Goal: Task Accomplishment & Management: Manage account settings

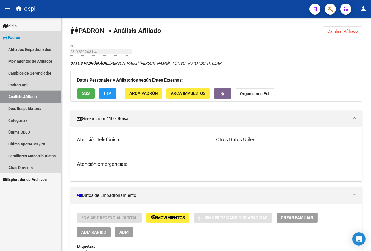
click at [31, 93] on link "Análisis Afiliado" at bounding box center [30, 97] width 61 height 12
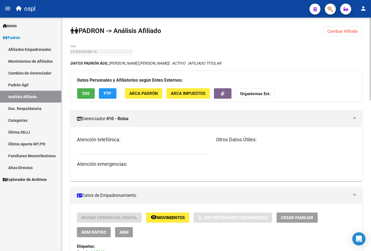
click at [329, 34] on button "Cambiar Afiliado" at bounding box center [342, 31] width 39 height 10
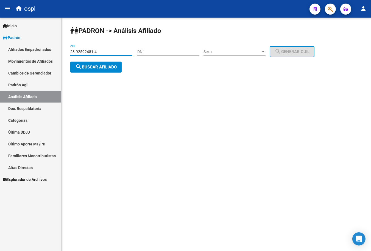
click at [107, 51] on input "23-92592481-4" at bounding box center [101, 51] width 62 height 5
paste input
type input "23-92592481-4"
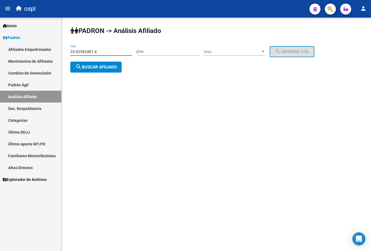
click at [105, 68] on span "search Buscar afiliado" at bounding box center [95, 67] width 41 height 5
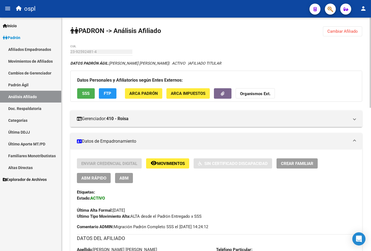
click at [22, 51] on link "Afiliados Empadronados" at bounding box center [30, 49] width 61 height 12
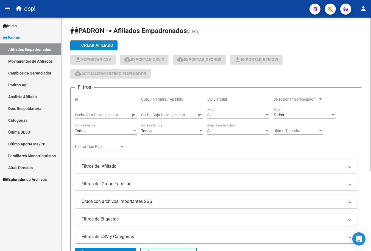
click at [27, 94] on link "Análisis Afiliado" at bounding box center [30, 97] width 61 height 12
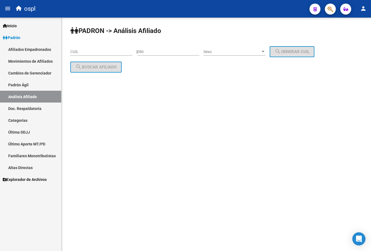
click at [119, 50] on input "CUIL" at bounding box center [101, 51] width 62 height 5
paste input "23-92592481-4"
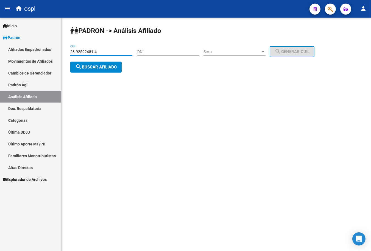
type input "23-92592481-4"
click at [105, 65] on span "search Buscar afiliado" at bounding box center [95, 67] width 41 height 5
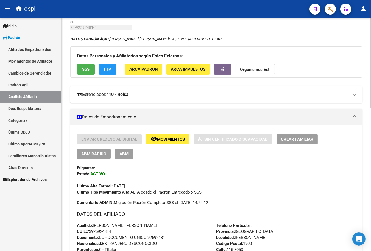
scroll to position [61, 0]
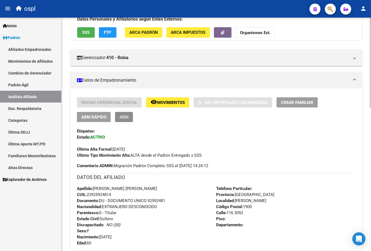
click at [124, 117] on span "ABM" at bounding box center [123, 116] width 9 height 5
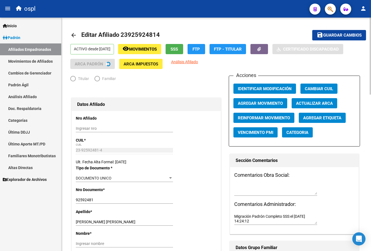
radio input "true"
type input "23-92592481-4"
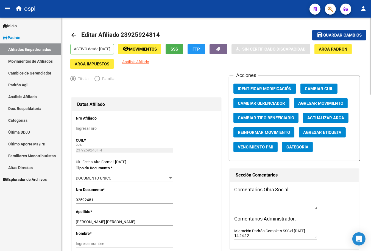
click at [309, 106] on span "Agregar Movimiento" at bounding box center [320, 103] width 45 height 5
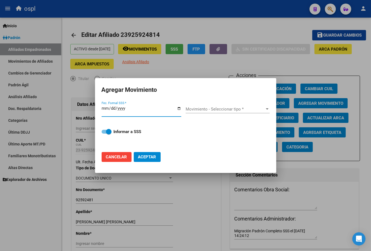
click at [179, 108] on input "Fec. Formal SSS *" at bounding box center [142, 110] width 80 height 9
type input "[DATE]"
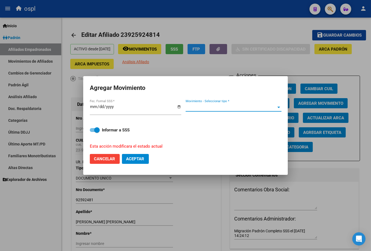
click at [201, 107] on span "Movimiento - Seleccionar tipo *" at bounding box center [231, 107] width 91 height 5
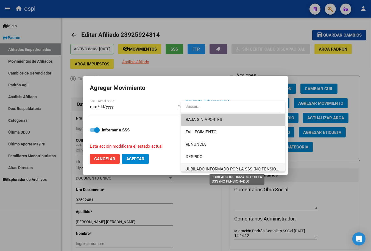
click at [198, 167] on span "JUBILADO INFORMADO POR LA SSS (NO PENSIONADO)" at bounding box center [237, 168] width 103 height 5
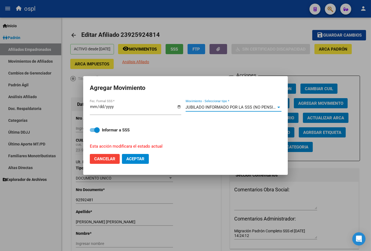
click at [97, 133] on div "Informar a SSS Esta acción modificara el estado actual" at bounding box center [185, 134] width 191 height 29
click at [100, 132] on span at bounding box center [96, 129] width 5 height 5
click at [93, 132] on input "Informar a SSS" at bounding box center [92, 132] width 0 height 0
checkbox input "false"
click at [133, 159] on span "Aceptar" at bounding box center [135, 158] width 18 height 5
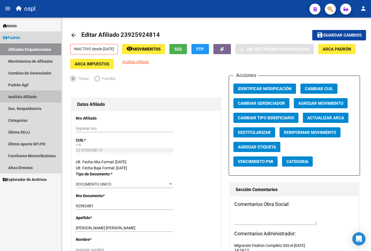
click at [37, 93] on link "Análisis Afiliado" at bounding box center [30, 97] width 61 height 12
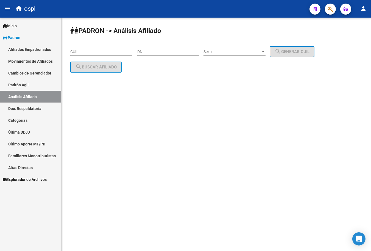
click at [89, 49] on div "CUIL" at bounding box center [101, 49] width 62 height 11
paste input "20-10597492-3"
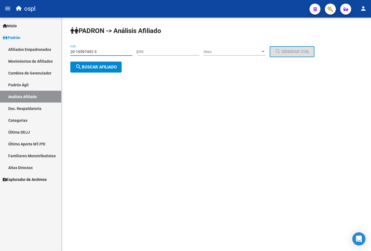
type input "20-10597492-3"
click at [98, 72] on button "search Buscar afiliado" at bounding box center [95, 66] width 51 height 11
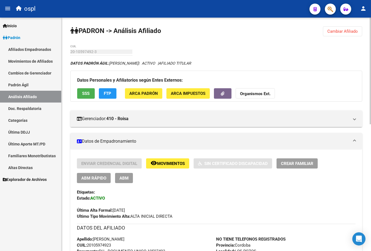
scroll to position [30, 0]
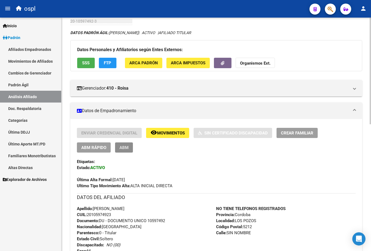
click at [120, 146] on span "ABM" at bounding box center [123, 147] width 9 height 5
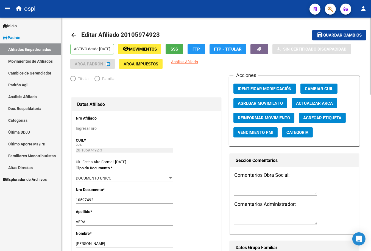
radio input "true"
type input "20-10597492-3"
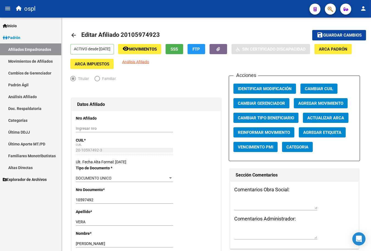
click at [310, 100] on button "Agregar Movimiento" at bounding box center [321, 103] width 54 height 10
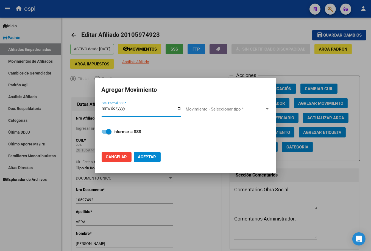
click at [177, 108] on input "Fec. Formal SSS *" at bounding box center [142, 110] width 80 height 9
type input "[DATE]"
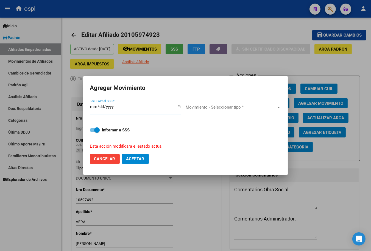
click at [202, 108] on span "Movimiento - Seleccionar tipo *" at bounding box center [231, 107] width 91 height 5
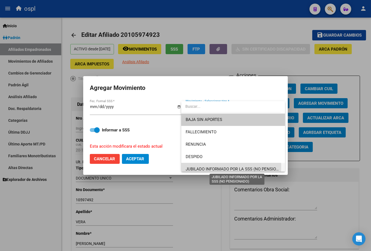
click at [209, 166] on span "JUBILADO INFORMADO POR LA SSS (NO PENSIONADO)" at bounding box center [237, 168] width 103 height 5
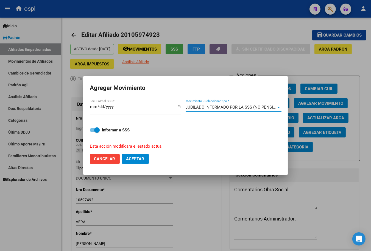
click at [90, 129] on span at bounding box center [95, 130] width 10 height 4
click at [92, 132] on input "Informar a SSS" at bounding box center [92, 132] width 0 height 0
checkbox input "false"
click at [137, 158] on span "Aceptar" at bounding box center [135, 158] width 18 height 5
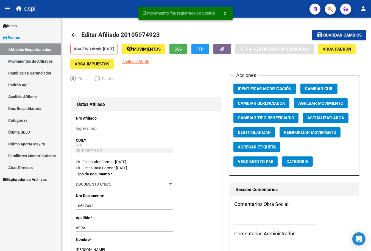
click at [31, 92] on link "Análisis Afiliado" at bounding box center [30, 97] width 61 height 12
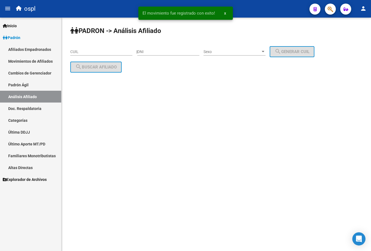
click at [107, 50] on input "CUIL" at bounding box center [101, 51] width 62 height 5
paste input "27-17106840-7"
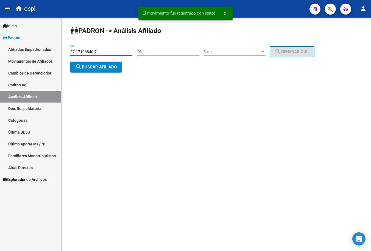
type input "27-17106840-7"
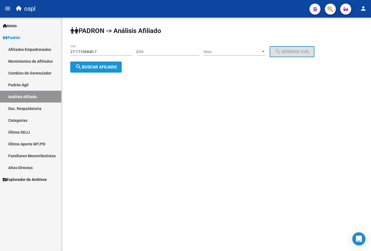
click at [88, 70] on button "search Buscar afiliado" at bounding box center [95, 66] width 51 height 11
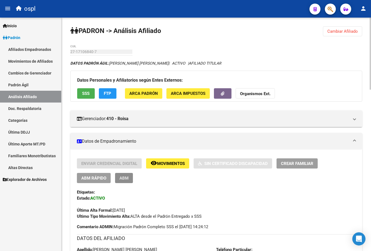
click at [125, 176] on span "ABM" at bounding box center [123, 177] width 9 height 5
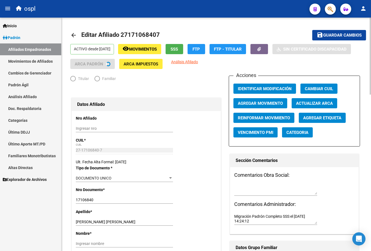
radio input "true"
type input "27-17106840-7"
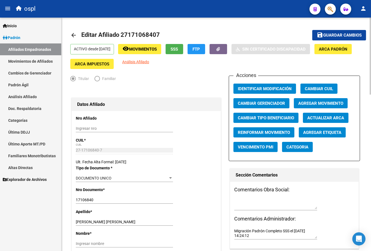
click at [298, 105] on span "Agregar Movimiento" at bounding box center [320, 103] width 45 height 5
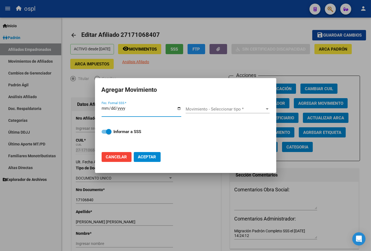
click at [181, 110] on input "Fec. Formal SSS *" at bounding box center [142, 110] width 80 height 9
type input "[DATE]"
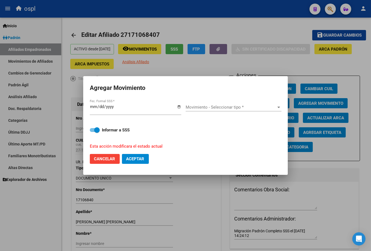
click at [198, 103] on div "Movimiento - Seleccionar tipo * Movimiento - Seleccionar tipo *" at bounding box center [234, 107] width 96 height 8
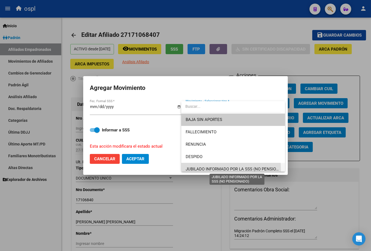
click at [202, 169] on span "JUBILADO INFORMADO POR LA SSS (NO PENSIONADO)" at bounding box center [237, 168] width 103 height 5
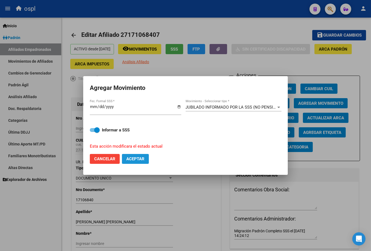
click at [133, 157] on span "Aceptar" at bounding box center [135, 158] width 18 height 5
checkbox input "false"
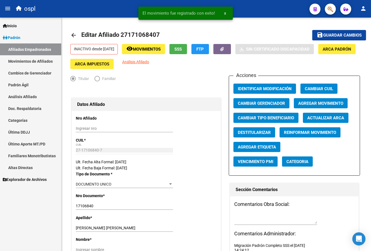
click at [33, 92] on link "Análisis Afiliado" at bounding box center [30, 97] width 61 height 12
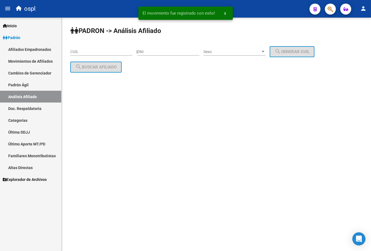
click at [107, 47] on div "CUIL" at bounding box center [101, 49] width 62 height 11
paste input "20-13649789-9"
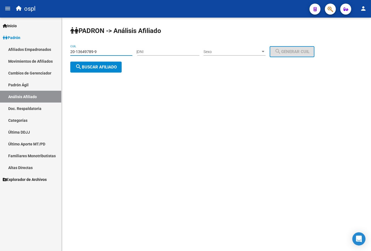
type input "20-13649789-9"
click at [103, 70] on button "search Buscar afiliado" at bounding box center [95, 66] width 51 height 11
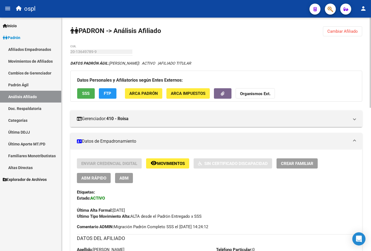
click at [125, 177] on span "ABM" at bounding box center [123, 177] width 9 height 5
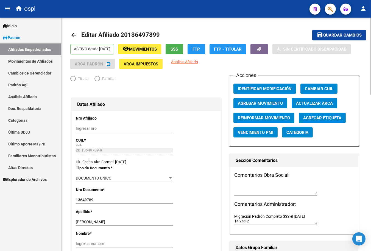
radio input "true"
type input "20-11954921-4"
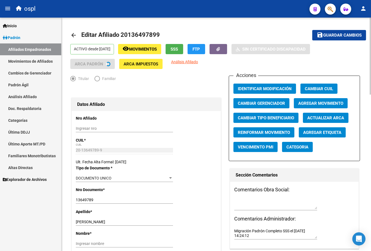
click at [315, 103] on span "Agregar Movimiento" at bounding box center [320, 103] width 45 height 5
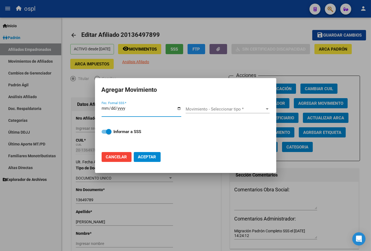
click at [178, 109] on input "Fec. Formal SSS *" at bounding box center [142, 110] width 80 height 9
type input "[DATE]"
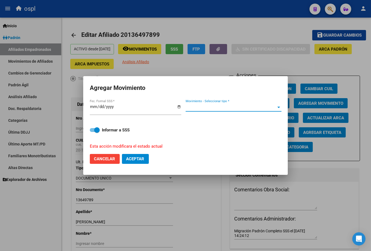
click at [205, 106] on span "Movimiento - Seleccionar tipo *" at bounding box center [231, 107] width 91 height 5
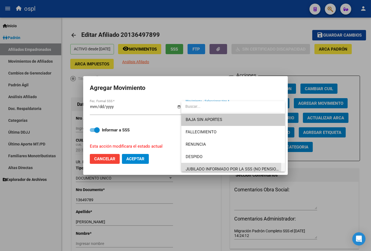
click at [198, 165] on span "JUBILADO INFORMADO POR LA SSS (NO PENSIONADO)" at bounding box center [233, 169] width 95 height 12
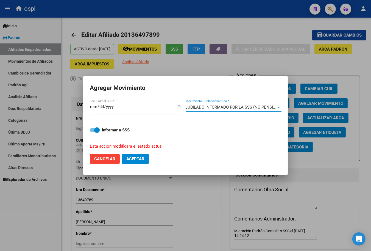
click at [92, 128] on span at bounding box center [95, 130] width 10 height 4
click at [92, 132] on input "Informar a SSS" at bounding box center [92, 132] width 0 height 0
checkbox input "false"
click at [133, 153] on mat-dialog-actions "Cancelar Aceptar" at bounding box center [185, 158] width 191 height 19
click at [135, 157] on span "Aceptar" at bounding box center [135, 158] width 18 height 5
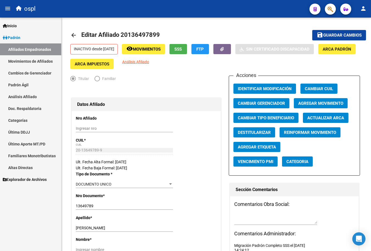
click at [39, 94] on link "Análisis Afiliado" at bounding box center [30, 97] width 61 height 12
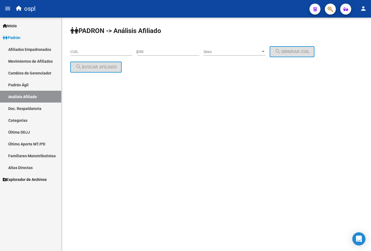
click at [107, 55] on div "CUIL" at bounding box center [101, 49] width 62 height 11
paste input "20-13705193-2"
click at [102, 61] on button "search Buscar afiliado" at bounding box center [95, 66] width 51 height 11
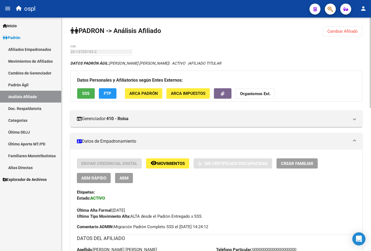
click at [337, 34] on button "Cambiar Afiliado" at bounding box center [342, 31] width 39 height 10
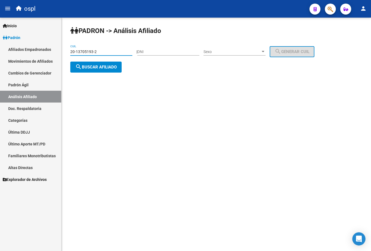
click at [112, 51] on input "20-13705193-2" at bounding box center [101, 51] width 62 height 5
paste input "649789-9"
click at [107, 62] on button "search Buscar afiliado" at bounding box center [95, 66] width 51 height 11
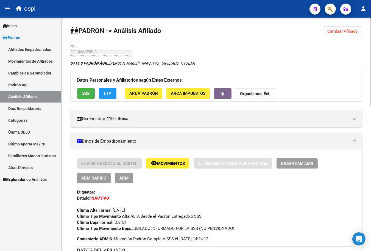
drag, startPoint x: 345, startPoint y: 32, endPoint x: 321, endPoint y: 40, distance: 24.8
click at [345, 32] on span "Cambiar Afiliado" at bounding box center [342, 31] width 30 height 5
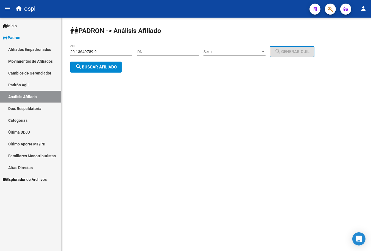
click at [95, 50] on input "20-13649789-9" at bounding box center [101, 51] width 62 height 5
paste input "705193-2"
type input "20-13705193-2"
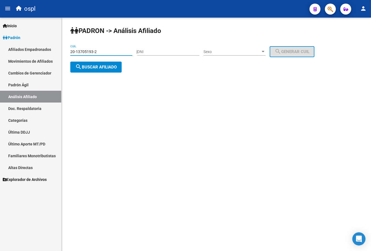
click at [104, 67] on span "search Buscar afiliado" at bounding box center [95, 67] width 41 height 5
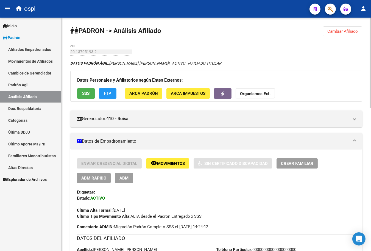
click at [126, 176] on span "ABM" at bounding box center [123, 177] width 9 height 5
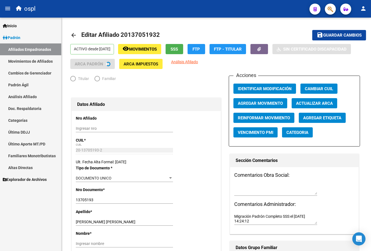
radio input "true"
type input "20-13705193-2"
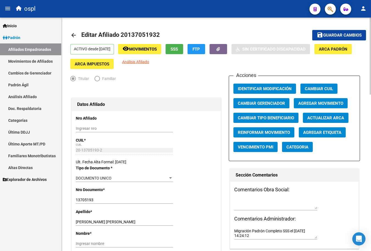
click at [331, 106] on span "Agregar Movimiento" at bounding box center [320, 103] width 45 height 5
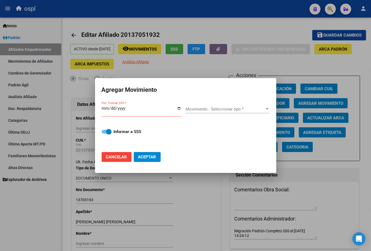
click at [181, 109] on div "Fec. Formal SSS *" at bounding box center [142, 113] width 80 height 17
click at [180, 109] on input "Fec. Formal SSS *" at bounding box center [142, 110] width 80 height 9
type input "[DATE]"
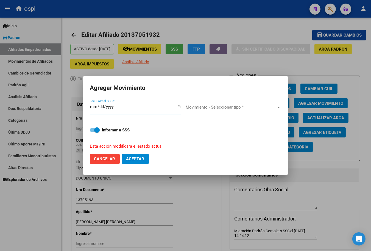
click at [187, 109] on span "Movimiento - Seleccionar tipo *" at bounding box center [231, 107] width 91 height 5
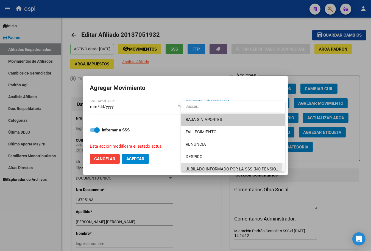
click at [222, 163] on span "JUBILADO INFORMADO POR LA SSS (NO PENSIONADO)" at bounding box center [233, 169] width 95 height 12
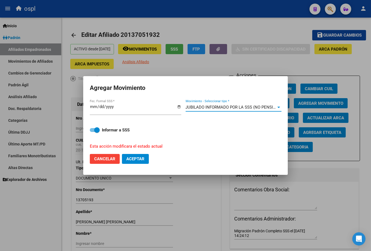
click at [130, 156] on span "Aceptar" at bounding box center [135, 158] width 18 height 5
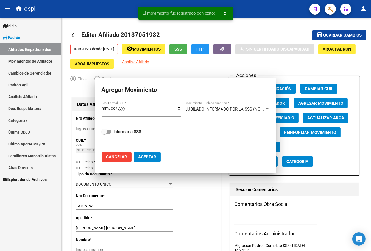
checkbox input "false"
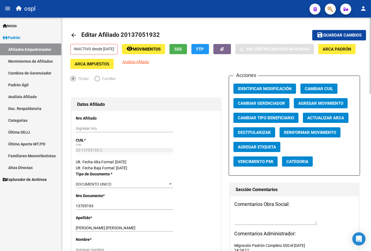
click at [334, 30] on button "save Guardar cambios" at bounding box center [339, 35] width 54 height 10
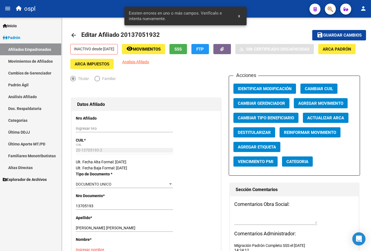
click at [22, 99] on link "Análisis Afiliado" at bounding box center [30, 97] width 61 height 12
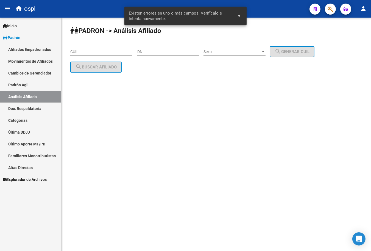
click at [84, 53] on input "CUIL" at bounding box center [101, 51] width 62 height 5
paste input "27-18717951-9"
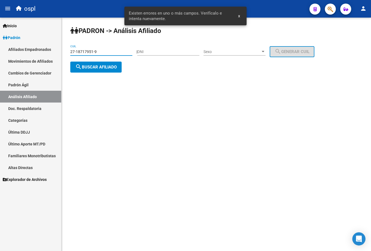
click at [82, 65] on span "search Buscar afiliado" at bounding box center [95, 67] width 41 height 5
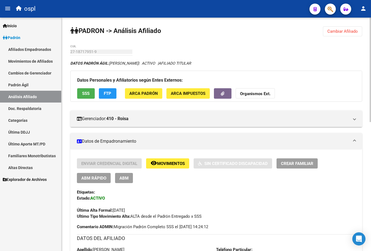
click at [38, 94] on link "Análisis Afiliado" at bounding box center [30, 97] width 61 height 12
click at [347, 34] on button "Cambiar Afiliado" at bounding box center [342, 31] width 39 height 10
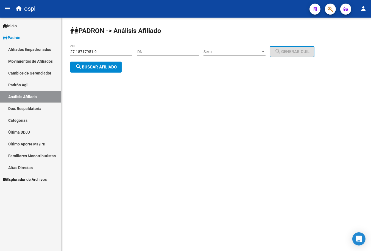
click at [106, 50] on input "27-18717951-9" at bounding box center [101, 51] width 62 height 5
paste input "0-13705193-2"
click at [98, 68] on span "search Buscar afiliado" at bounding box center [95, 67] width 41 height 5
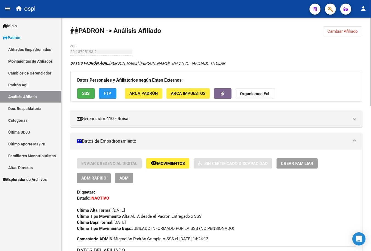
click at [43, 94] on link "Análisis Afiliado" at bounding box center [30, 97] width 61 height 12
click at [331, 30] on span "Cambiar Afiliado" at bounding box center [342, 31] width 30 height 5
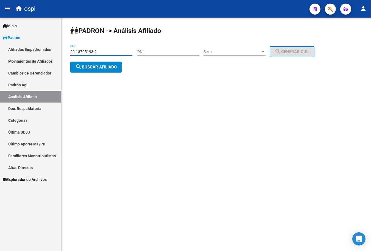
click at [88, 54] on input "20-13705193-2" at bounding box center [101, 51] width 62 height 5
paste input "7-18717951-9"
type input "27-18717951-9"
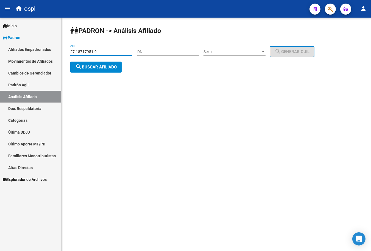
click at [92, 63] on button "search Buscar afiliado" at bounding box center [95, 66] width 51 height 11
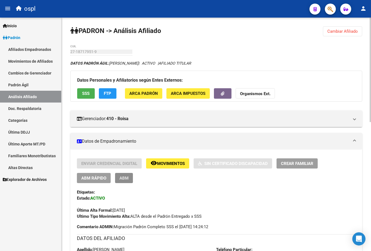
click at [118, 180] on button "ABM" at bounding box center [124, 178] width 18 height 10
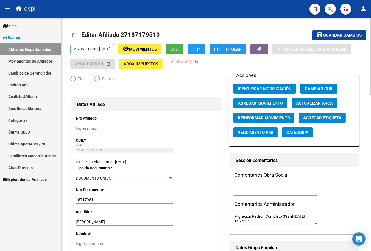
radio input "true"
type input "27-18717951-9"
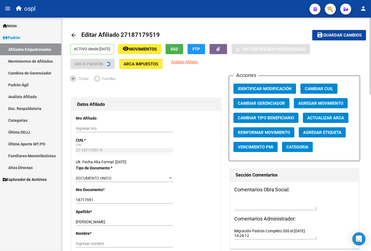
click at [303, 101] on span "Agregar Movimiento" at bounding box center [320, 103] width 45 height 5
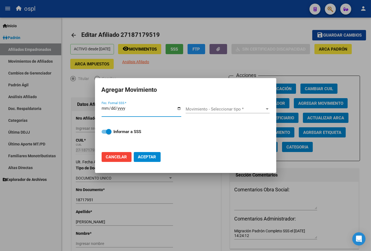
click at [179, 107] on input "Fec. Formal SSS *" at bounding box center [142, 110] width 80 height 9
type input "[DATE]"
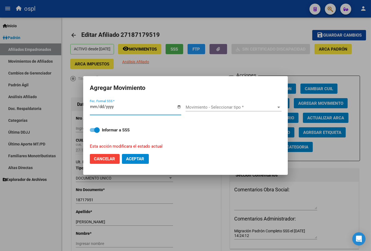
click at [195, 106] on span "Movimiento - Seleccionar tipo *" at bounding box center [231, 107] width 91 height 5
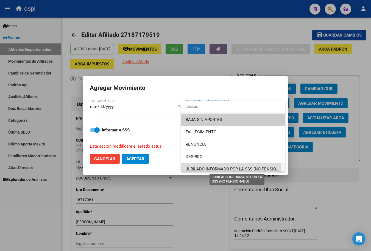
click at [198, 169] on span "JUBILADO INFORMADO POR LA SSS (NO PENSIONADO)" at bounding box center [237, 168] width 103 height 5
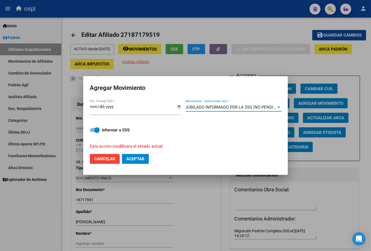
click at [104, 130] on strong "Informar a SSS" at bounding box center [116, 129] width 28 height 5
click at [93, 132] on input "Informar a SSS" at bounding box center [92, 132] width 0 height 0
checkbox input "false"
click at [136, 158] on span "Aceptar" at bounding box center [135, 158] width 18 height 5
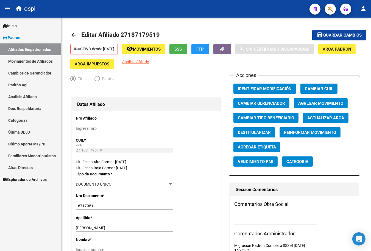
drag, startPoint x: 35, startPoint y: 98, endPoint x: 44, endPoint y: 90, distance: 12.7
click at [35, 98] on link "Análisis Afiliado" at bounding box center [30, 97] width 61 height 12
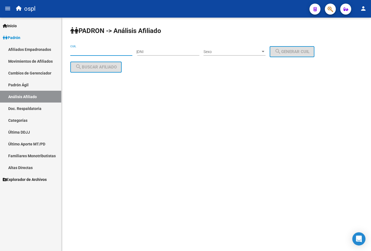
click at [91, 51] on input "CUIL" at bounding box center [101, 51] width 62 height 5
paste input "27-17234192-1"
type input "27-17234192-1"
click at [95, 78] on div "PADRON -> Análisis Afiliado 27-17234192-1 CUIL | DNI Sexo Sexo search Generar C…" at bounding box center [215, 54] width 309 height 72
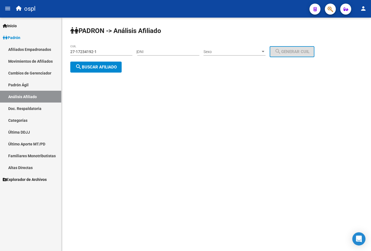
click at [96, 70] on button "search Buscar afiliado" at bounding box center [95, 66] width 51 height 11
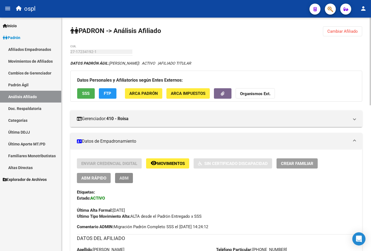
click at [127, 181] on button "ABM" at bounding box center [124, 178] width 18 height 10
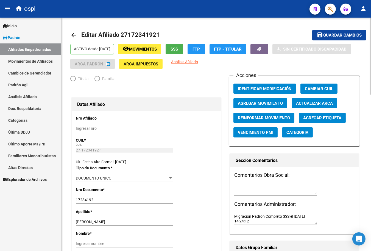
radio input "true"
type input "27-17234192-1"
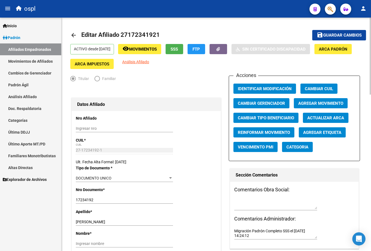
click at [308, 102] on span "Agregar Movimiento" at bounding box center [320, 103] width 45 height 5
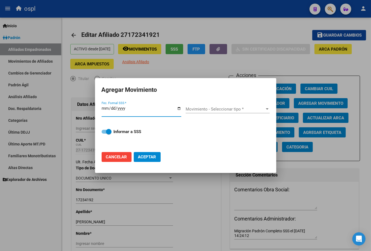
click at [177, 110] on input "Fec. Formal SSS *" at bounding box center [142, 110] width 80 height 9
type input "[DATE]"
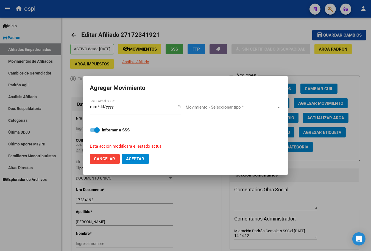
click at [190, 111] on div "Movimiento - Seleccionar tipo * Movimiento - Seleccionar tipo *" at bounding box center [234, 107] width 96 height 8
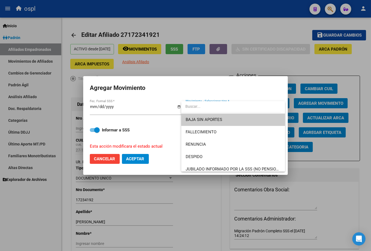
click at [192, 105] on input "dropdown search" at bounding box center [230, 106] width 99 height 12
click at [194, 165] on span "JUBILADO INFORMADO POR LA SSS (NO PENSIONADO)" at bounding box center [233, 169] width 95 height 12
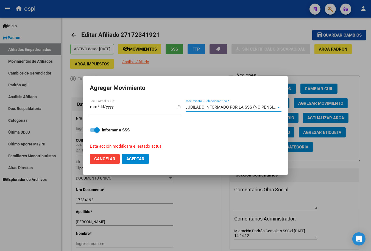
click at [100, 133] on label "Informar a SSS" at bounding box center [185, 130] width 191 height 7
click at [93, 132] on input "Informar a SSS" at bounding box center [92, 132] width 0 height 0
checkbox input "false"
click at [136, 154] on button "Aceptar" at bounding box center [135, 159] width 27 height 10
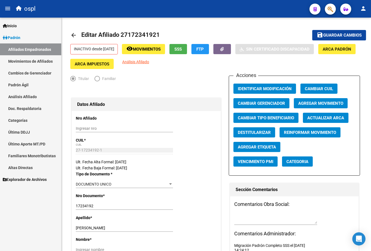
click at [28, 96] on link "Análisis Afiliado" at bounding box center [30, 97] width 61 height 12
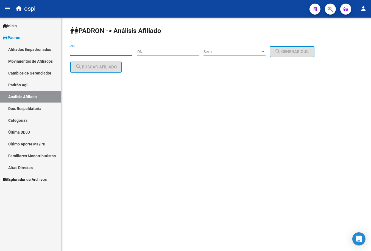
click at [93, 53] on input "CUIL" at bounding box center [101, 51] width 62 height 5
paste input "27-16898862-7"
type input "27-16898862-7"
click at [93, 60] on div "27-16898862-7 CUIL" at bounding box center [101, 52] width 62 height 16
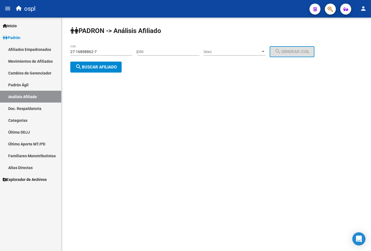
click at [93, 71] on button "search Buscar afiliado" at bounding box center [95, 66] width 51 height 11
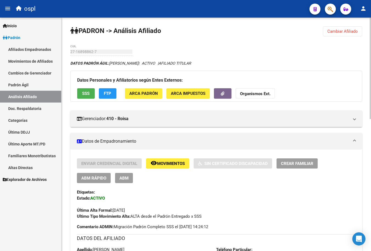
click at [118, 179] on button "ABM" at bounding box center [124, 178] width 18 height 10
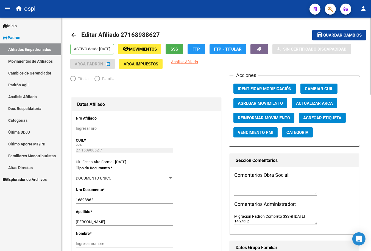
radio input "true"
type input "27-16898862-7"
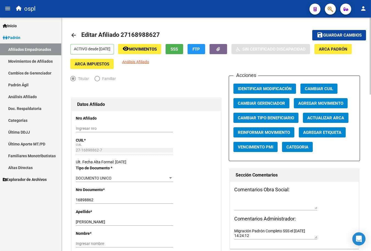
click at [334, 102] on span "Agregar Movimiento" at bounding box center [320, 103] width 45 height 5
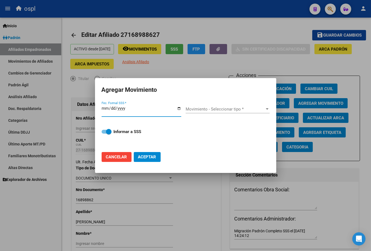
click at [176, 108] on input "Fec. Formal SSS *" at bounding box center [142, 110] width 80 height 9
click at [180, 105] on div "Fec. Formal SSS *" at bounding box center [142, 111] width 80 height 12
click at [180, 108] on input "Fec. Formal SSS *" at bounding box center [142, 110] width 80 height 9
type input "[DATE]"
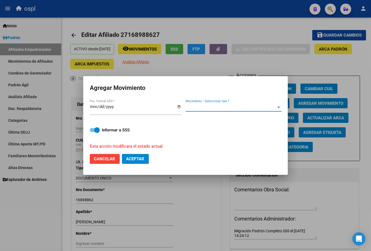
click at [193, 107] on span "Movimiento - Seleccionar tipo *" at bounding box center [231, 107] width 91 height 5
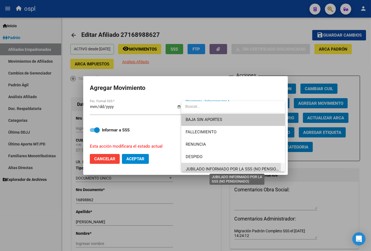
click at [205, 167] on span "JUBILADO INFORMADO POR LA SSS (NO PENSIONADO)" at bounding box center [237, 168] width 103 height 5
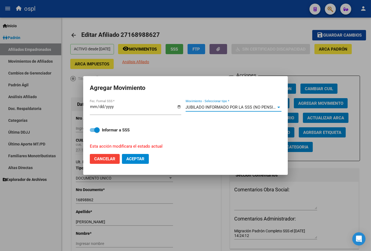
click at [98, 130] on span at bounding box center [96, 129] width 5 height 5
click at [93, 132] on input "Informar a SSS" at bounding box center [92, 132] width 0 height 0
checkbox input "false"
click at [130, 155] on button "Aceptar" at bounding box center [135, 159] width 27 height 10
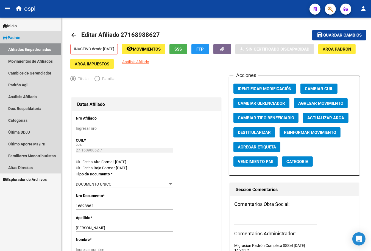
click at [29, 46] on link "Afiliados Empadronados" at bounding box center [30, 49] width 61 height 12
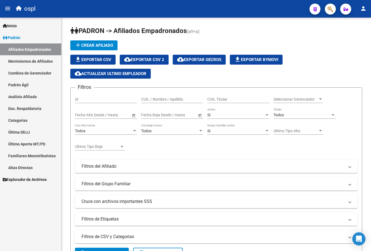
click at [46, 93] on link "Análisis Afiliado" at bounding box center [30, 97] width 61 height 12
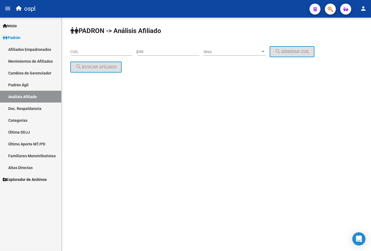
click at [91, 60] on div "CUIL" at bounding box center [101, 52] width 62 height 16
click at [92, 53] on input "CUIL" at bounding box center [101, 51] width 62 height 5
paste input "27-17455840-5"
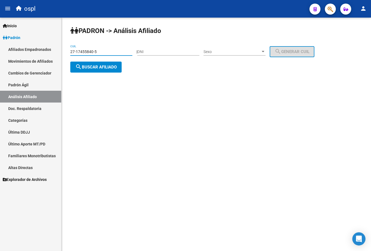
type input "27-17455840-5"
click at [92, 60] on div "27-17455840-5 CUIL" at bounding box center [101, 52] width 62 height 16
click at [92, 65] on span "search Buscar afiliado" at bounding box center [95, 67] width 41 height 5
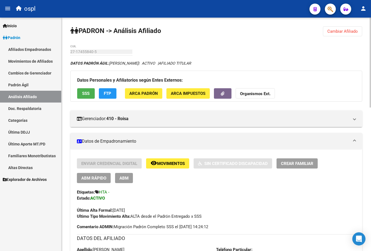
click at [120, 182] on button "ABM" at bounding box center [124, 178] width 18 height 10
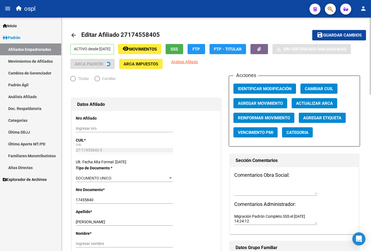
radio input "true"
type input "27-17455840-5"
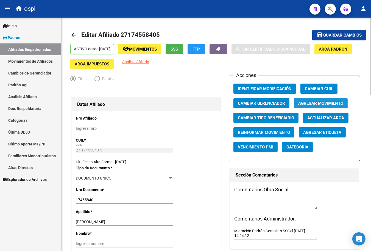
click at [306, 100] on button "Agregar Movimiento" at bounding box center [321, 103] width 54 height 10
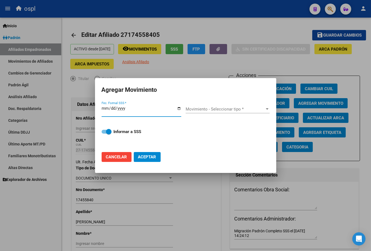
click at [175, 106] on input "Fec. Formal SSS *" at bounding box center [142, 110] width 80 height 9
click at [178, 108] on input "Fec. Formal SSS *" at bounding box center [142, 110] width 80 height 9
type input "[DATE]"
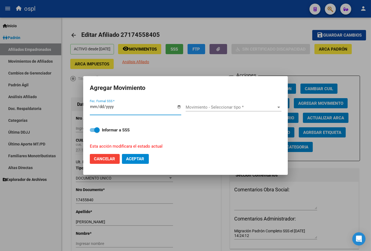
click at [203, 108] on span "Movimiento - Seleccionar tipo *" at bounding box center [231, 107] width 91 height 5
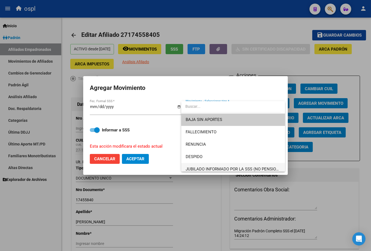
click at [201, 166] on span "JUBILADO INFORMADO POR LA SSS (NO PENSIONADO)" at bounding box center [233, 169] width 95 height 12
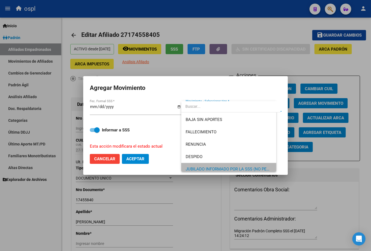
scroll to position [3, 0]
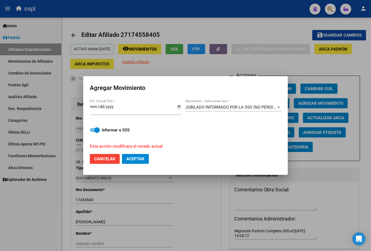
click at [88, 130] on mat-dialog-content "[DATE] Fec. Formal SSS * JUBILADO INFORMADO POR LA SSS (NO PENSIONADO) Movimien…" at bounding box center [185, 124] width 205 height 51
click at [96, 130] on span at bounding box center [96, 129] width 5 height 5
click at [93, 132] on input "Informar a SSS" at bounding box center [92, 132] width 0 height 0
checkbox input "false"
click at [133, 155] on button "Aceptar" at bounding box center [135, 159] width 27 height 10
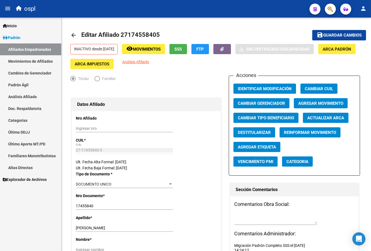
click at [34, 92] on link "Análisis Afiliado" at bounding box center [30, 97] width 61 height 12
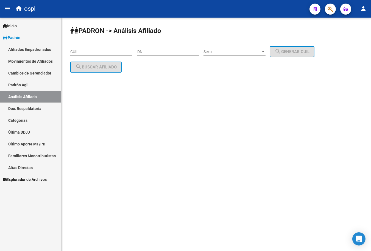
click at [89, 52] on input "CUIL" at bounding box center [101, 51] width 62 height 5
paste input "27-16328346-3"
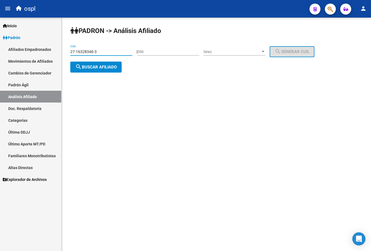
type input "27-16328346-3"
click at [93, 63] on button "search Buscar afiliado" at bounding box center [95, 66] width 51 height 11
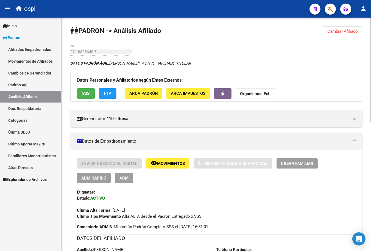
click at [124, 179] on span "ABM" at bounding box center [123, 177] width 9 height 5
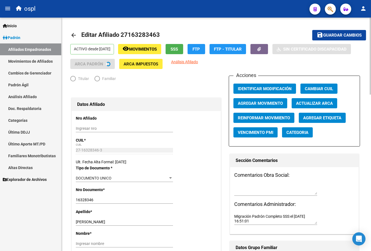
radio input "true"
type input "27-16328346-3"
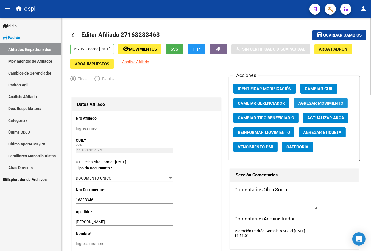
click at [313, 104] on span "Agregar Movimiento" at bounding box center [320, 103] width 45 height 5
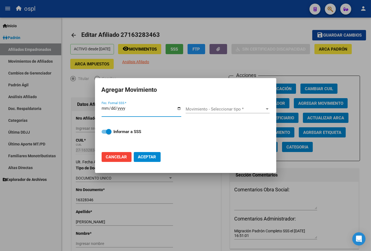
click at [178, 108] on input "Fec. Formal SSS *" at bounding box center [142, 110] width 80 height 9
type input "[DATE]"
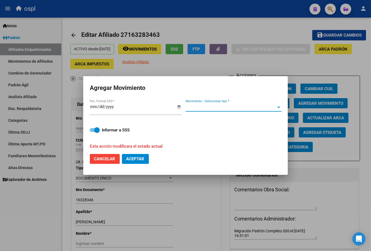
click at [191, 108] on span "Movimiento - Seleccionar tipo *" at bounding box center [231, 107] width 91 height 5
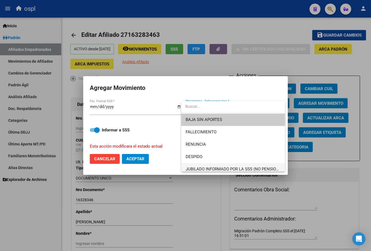
click at [194, 164] on span "JUBILADO INFORMADO POR LA SSS (NO PENSIONADO)" at bounding box center [233, 169] width 95 height 12
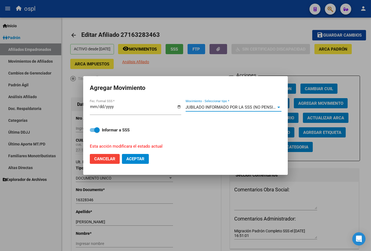
click at [96, 127] on label "Informar a SSS" at bounding box center [185, 130] width 191 height 7
click at [93, 132] on input "Informar a SSS" at bounding box center [92, 132] width 0 height 0
checkbox input "false"
click at [130, 157] on span "Aceptar" at bounding box center [135, 158] width 18 height 5
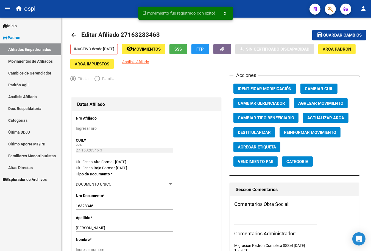
click at [31, 95] on link "Análisis Afiliado" at bounding box center [30, 97] width 61 height 12
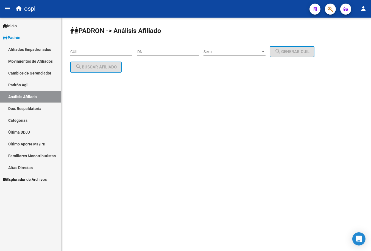
click at [97, 50] on input "CUIL" at bounding box center [101, 51] width 62 height 5
paste input "20-93229333-2"
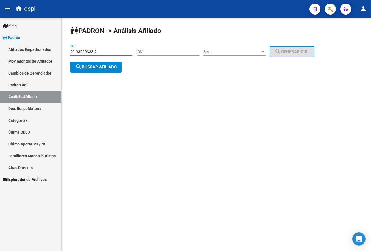
click at [99, 62] on button "search Buscar afiliado" at bounding box center [95, 66] width 51 height 11
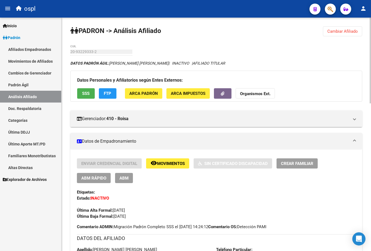
click at [36, 94] on link "Análisis Afiliado" at bounding box center [30, 97] width 61 height 12
click at [339, 30] on span "Cambiar Afiliado" at bounding box center [342, 31] width 30 height 5
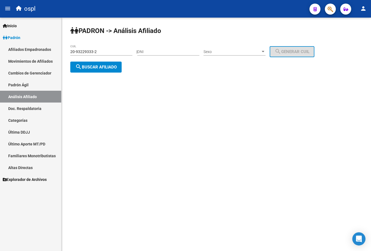
click at [96, 51] on input "20-93229333-2" at bounding box center [101, 51] width 62 height 5
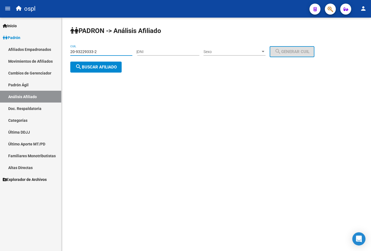
paste input "14055282-9"
type input "20-14055282-9"
click at [93, 63] on button "search Buscar afiliado" at bounding box center [95, 66] width 51 height 11
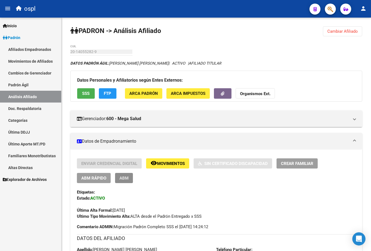
click at [121, 174] on button "ABM" at bounding box center [124, 178] width 18 height 10
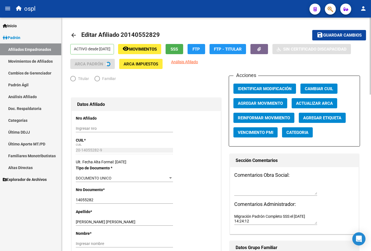
radio input "true"
type input "20-14055282-9"
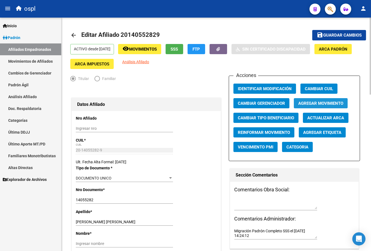
click at [320, 108] on button "Agregar Movimiento" at bounding box center [321, 103] width 54 height 10
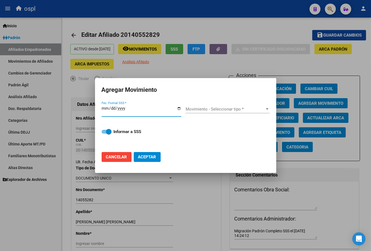
click at [177, 107] on input "Fec. Formal SSS *" at bounding box center [142, 110] width 80 height 9
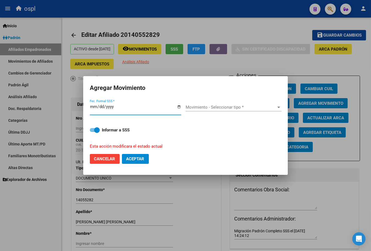
type input "[DATE]"
click at [193, 107] on span "Movimiento - Seleccionar tipo *" at bounding box center [231, 107] width 91 height 5
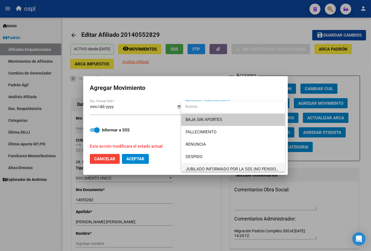
click at [200, 165] on span "JUBILADO INFORMADO POR LA SSS (NO PENSIONADO)" at bounding box center [233, 169] width 95 height 12
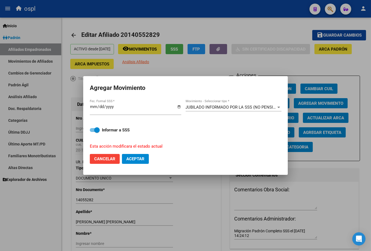
click at [89, 122] on mat-dialog-content "[DATE] Fec. Formal SSS * JUBILADO INFORMADO POR LA SSS (NO PENSIONADO) Movimien…" at bounding box center [185, 124] width 205 height 51
click at [97, 136] on div "Informar a SSS Esta acción modificara el estado actual" at bounding box center [185, 134] width 191 height 29
click at [96, 131] on span at bounding box center [96, 129] width 5 height 5
click at [93, 132] on input "Informar a SSS" at bounding box center [92, 132] width 0 height 0
checkbox input "false"
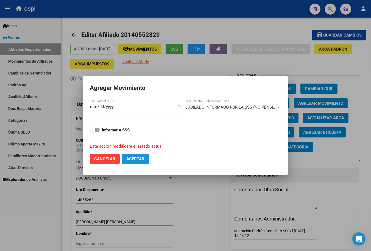
click at [122, 160] on button "Aceptar" at bounding box center [135, 159] width 27 height 10
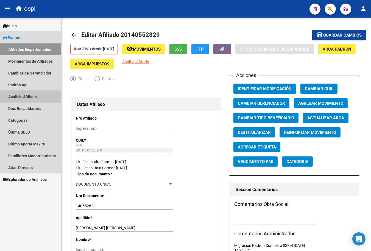
click at [41, 92] on link "Análisis Afiliado" at bounding box center [30, 97] width 61 height 12
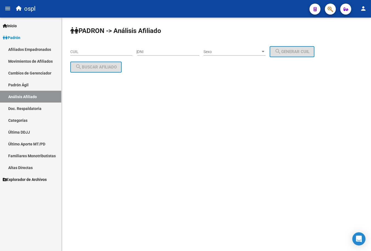
click at [89, 51] on input "CUIL" at bounding box center [101, 51] width 62 height 5
paste input "27-17608794-9"
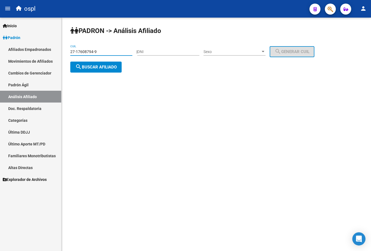
type input "27-17608794-9"
click at [89, 65] on span "search Buscar afiliado" at bounding box center [95, 67] width 41 height 5
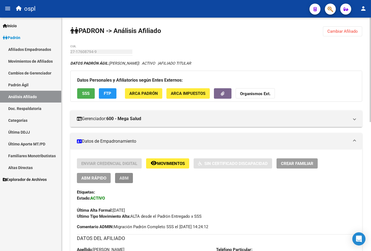
click at [125, 182] on button "ABM" at bounding box center [124, 178] width 18 height 10
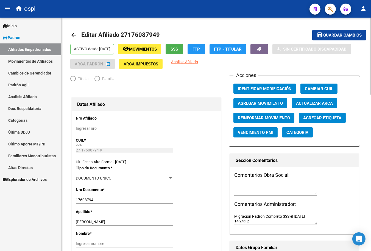
radio input "true"
type input "27-17608794-9"
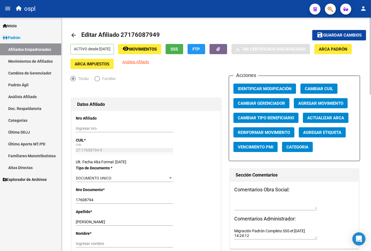
click at [316, 103] on span "Agregar Movimiento" at bounding box center [320, 103] width 45 height 5
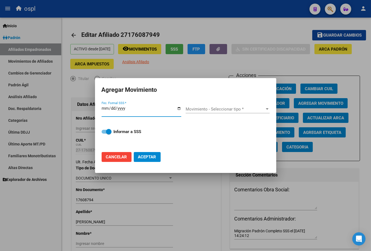
click at [177, 109] on input "Fec. Formal SSS *" at bounding box center [142, 110] width 80 height 9
type input "[DATE]"
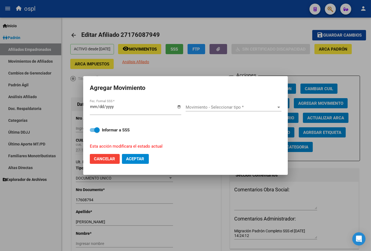
click at [193, 110] on div "Movimiento - Seleccionar tipo * Movimiento - Seleccionar tipo *" at bounding box center [234, 107] width 96 height 8
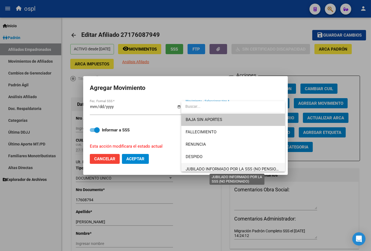
click at [192, 169] on span "JUBILADO INFORMADO POR LA SSS (NO PENSIONADO)" at bounding box center [237, 168] width 103 height 5
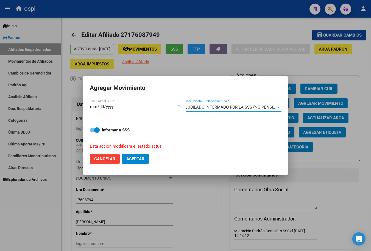
click at [130, 157] on span "Aceptar" at bounding box center [135, 158] width 18 height 5
checkbox input "false"
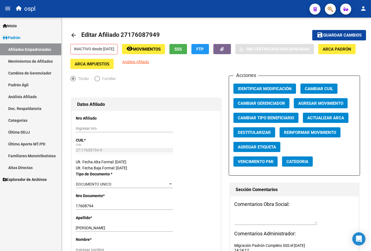
click at [18, 97] on link "Análisis Afiliado" at bounding box center [30, 97] width 61 height 12
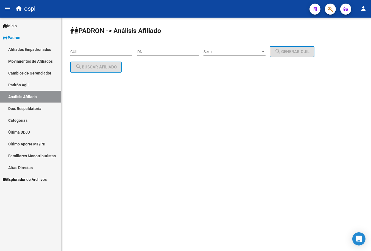
click at [94, 50] on input "CUIL" at bounding box center [101, 51] width 62 height 5
paste input "27-16908817-4"
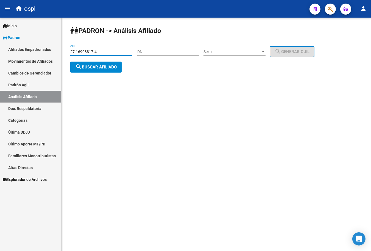
type input "27-16908817-4"
click at [90, 69] on button "search Buscar afiliado" at bounding box center [95, 66] width 51 height 11
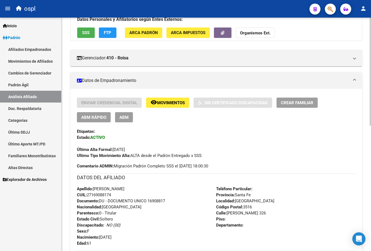
scroll to position [61, 0]
click at [120, 113] on button "ABM" at bounding box center [124, 117] width 18 height 10
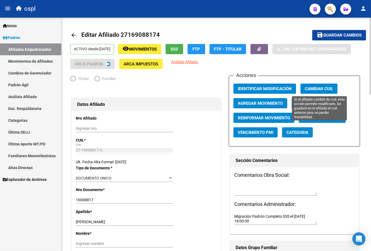
radio input "true"
type input "27-16908817-4"
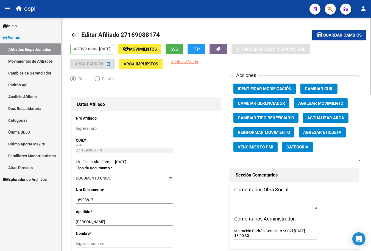
click at [322, 99] on button "Agregar Movimiento" at bounding box center [321, 103] width 54 height 10
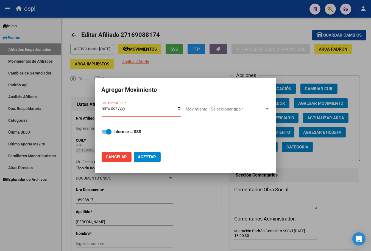
click at [182, 109] on div "Fec. Formal SSS *" at bounding box center [144, 110] width 84 height 21
click at [180, 109] on input "Fec. Formal SSS *" at bounding box center [142, 110] width 80 height 9
type input "[DATE]"
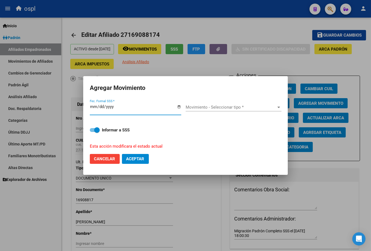
click at [195, 103] on div "Movimiento - Seleccionar tipo * Movimiento - Seleccionar tipo *" at bounding box center [234, 109] width 96 height 21
click at [196, 108] on span "Movimiento - Seleccionar tipo *" at bounding box center [231, 107] width 91 height 5
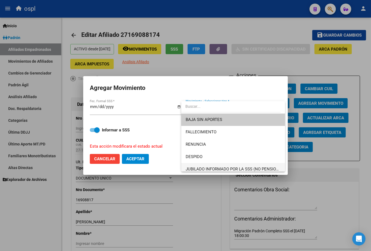
click at [214, 164] on span "JUBILADO INFORMADO POR LA SSS (NO PENSIONADO)" at bounding box center [233, 169] width 95 height 12
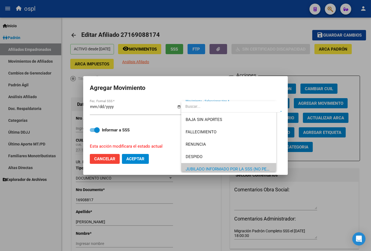
scroll to position [3, 0]
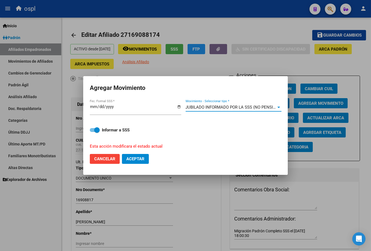
click at [125, 157] on button "Aceptar" at bounding box center [135, 159] width 27 height 10
checkbox input "false"
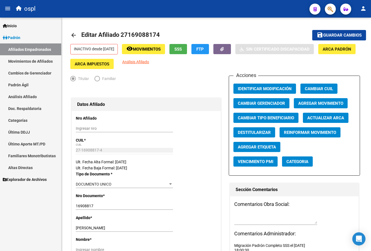
click at [40, 100] on link "Análisis Afiliado" at bounding box center [30, 97] width 61 height 12
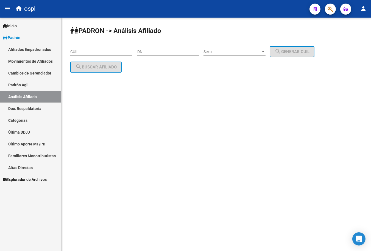
click at [97, 53] on input "CUIL" at bounding box center [101, 51] width 62 height 5
paste input "27-16846858-5"
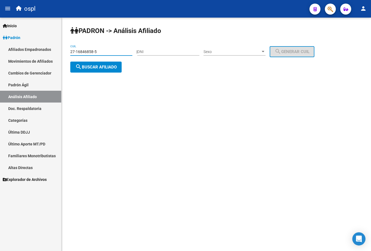
type input "27-16846858-5"
click at [97, 67] on span "search Buscar afiliado" at bounding box center [95, 67] width 41 height 5
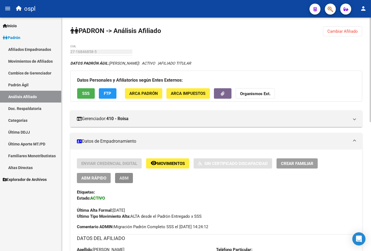
click at [121, 178] on span "ABM" at bounding box center [123, 177] width 9 height 5
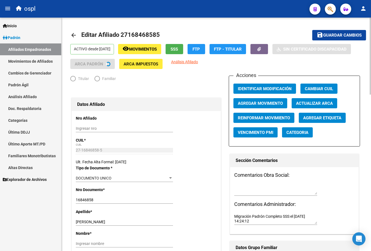
radio input "true"
type input "27-16846858-5"
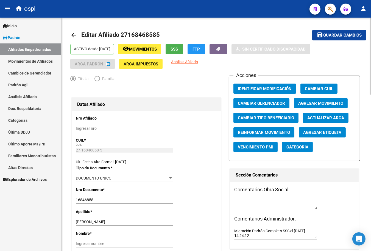
click at [336, 105] on span "Agregar Movimiento" at bounding box center [320, 103] width 45 height 5
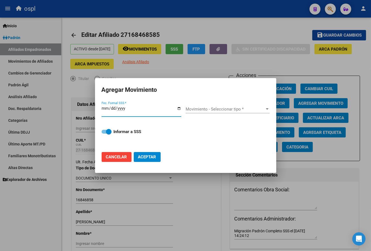
click at [178, 107] on input "Fec. Formal SSS *" at bounding box center [142, 110] width 80 height 9
type input "[DATE]"
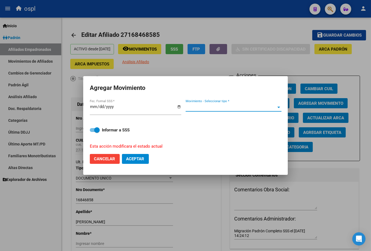
click at [197, 105] on span "Movimiento - Seleccionar tipo *" at bounding box center [231, 107] width 91 height 5
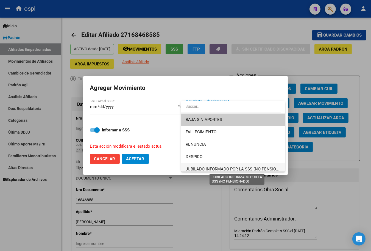
click at [209, 169] on span "JUBILADO INFORMADO POR LA SSS (NO PENSIONADO)" at bounding box center [237, 168] width 103 height 5
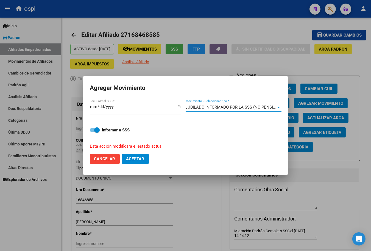
click at [136, 156] on span "Aceptar" at bounding box center [135, 158] width 18 height 5
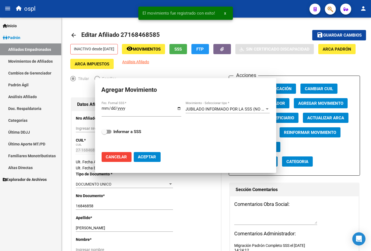
checkbox input "false"
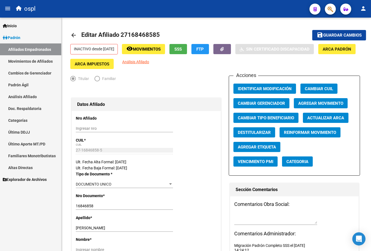
click at [40, 97] on link "Análisis Afiliado" at bounding box center [30, 97] width 61 height 12
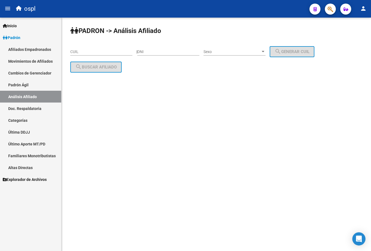
click at [99, 51] on input "CUIL" at bounding box center [101, 51] width 62 height 5
paste input "27-17054306-3"
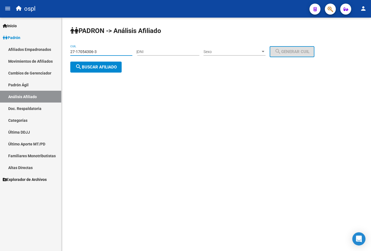
type input "27-17054306-3"
click at [99, 63] on button "search Buscar afiliado" at bounding box center [95, 66] width 51 height 11
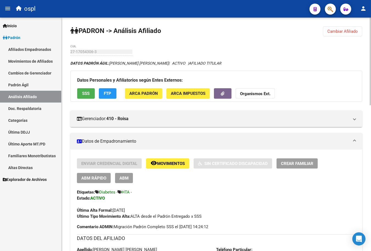
click at [119, 176] on span "ABM" at bounding box center [123, 177] width 9 height 5
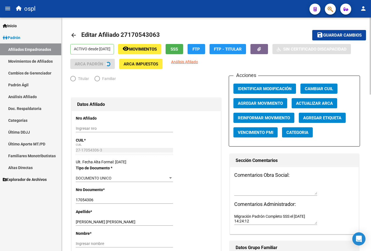
radio input "true"
type input "27-17054306-3"
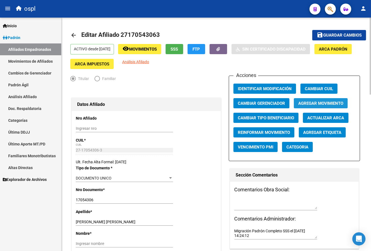
click at [306, 100] on button "Agregar Movimiento" at bounding box center [321, 103] width 54 height 10
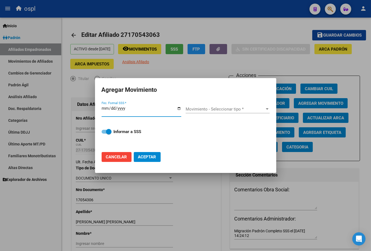
click at [179, 107] on input "Fec. Formal SSS *" at bounding box center [142, 110] width 80 height 9
type input "[DATE]"
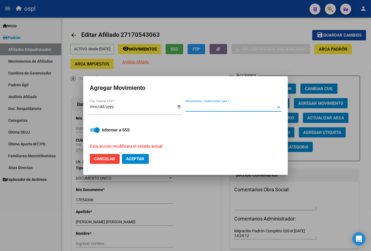
click at [202, 107] on span "Movimiento - Seleccionar tipo *" at bounding box center [231, 107] width 91 height 5
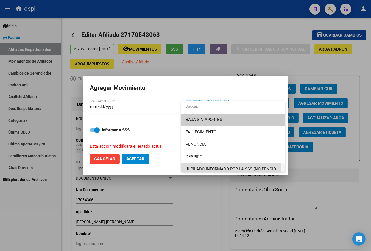
click at [202, 163] on span "JUBILADO INFORMADO POR LA SSS (NO PENSIONADO)" at bounding box center [233, 169] width 95 height 12
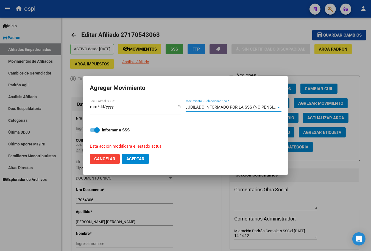
click at [146, 158] on button "Aceptar" at bounding box center [135, 159] width 27 height 10
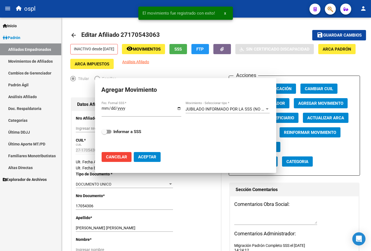
checkbox input "false"
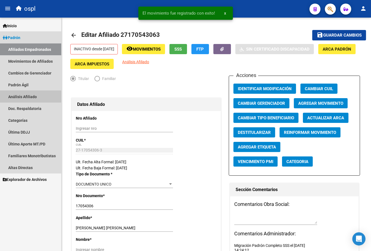
click at [26, 101] on link "Análisis Afiliado" at bounding box center [30, 97] width 61 height 12
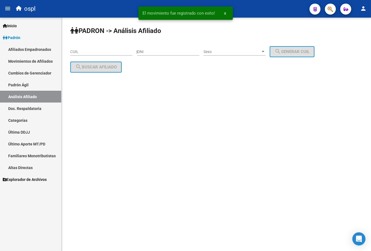
click at [99, 53] on input "CUIL" at bounding box center [101, 51] width 62 height 5
paste input "20-18136960-5"
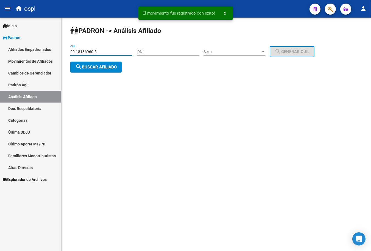
type input "20-18136960-5"
click at [98, 69] on span "search Buscar afiliado" at bounding box center [95, 67] width 41 height 5
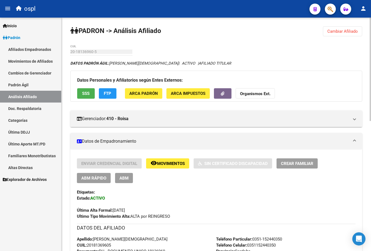
click at [118, 179] on button "ABM" at bounding box center [124, 178] width 18 height 10
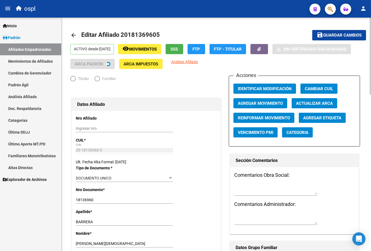
radio input "true"
type input "30-71659043-3"
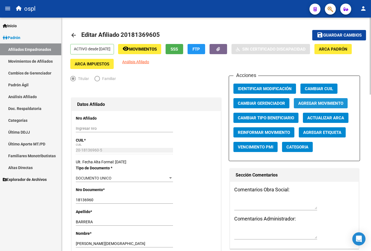
click at [319, 105] on span "Agregar Movimiento" at bounding box center [320, 103] width 45 height 5
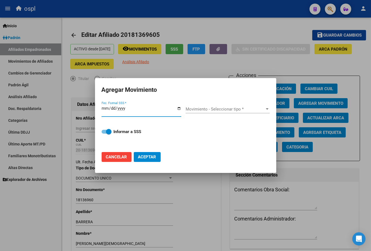
click at [180, 107] on input "Fec. Formal SSS *" at bounding box center [142, 110] width 80 height 9
type input "[DATE]"
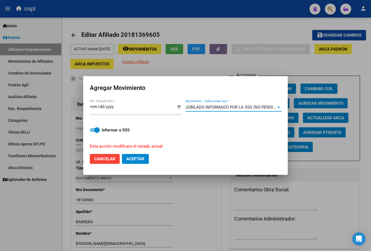
click at [97, 133] on div "Informar a SSS Esta acción modificara el estado actual" at bounding box center [185, 134] width 191 height 29
click at [100, 129] on span at bounding box center [96, 129] width 5 height 5
click at [93, 132] on input "Informar a SSS" at bounding box center [92, 132] width 0 height 0
checkbox input "false"
click at [143, 161] on button "Aceptar" at bounding box center [135, 159] width 27 height 10
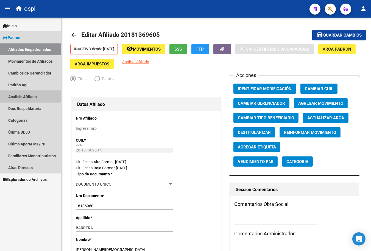
click at [42, 94] on link "Análisis Afiliado" at bounding box center [30, 97] width 61 height 12
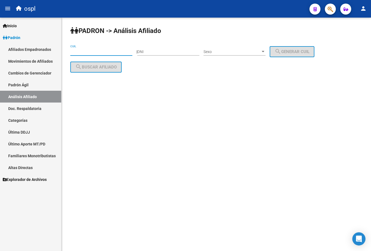
click at [83, 52] on input "CUIL" at bounding box center [101, 51] width 62 height 5
paste input "20-14196713-5"
type input "20-14196713-5"
click at [83, 71] on button "search Buscar afiliado" at bounding box center [95, 66] width 51 height 11
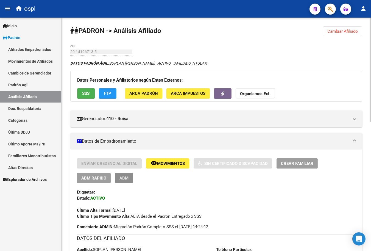
click at [121, 177] on span "ABM" at bounding box center [123, 177] width 9 height 5
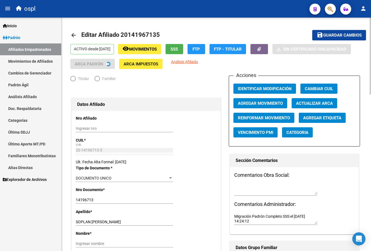
radio input "true"
type input "20-14196713-5"
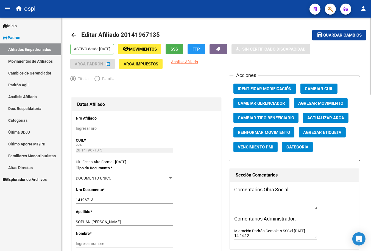
click at [301, 104] on span "Agregar Movimiento" at bounding box center [320, 103] width 45 height 5
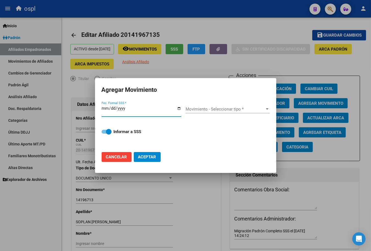
click at [180, 109] on input "Fec. Formal SSS *" at bounding box center [142, 110] width 80 height 9
type input "[DATE]"
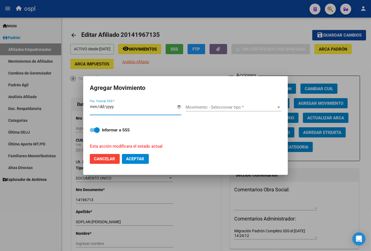
click at [210, 109] on span "Movimiento - Seleccionar tipo *" at bounding box center [231, 107] width 91 height 5
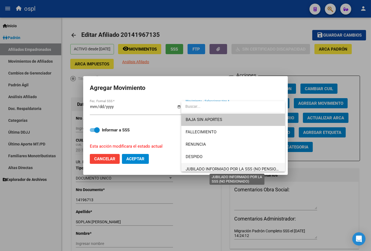
click at [206, 169] on span "JUBILADO INFORMADO POR LA SSS (NO PENSIONADO)" at bounding box center [237, 168] width 103 height 5
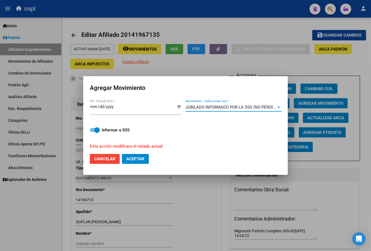
click at [91, 127] on label "Informar a SSS" at bounding box center [185, 130] width 191 height 7
click at [92, 132] on input "Informar a SSS" at bounding box center [92, 132] width 0 height 0
checkbox input "false"
click at [130, 159] on span "Aceptar" at bounding box center [135, 158] width 18 height 5
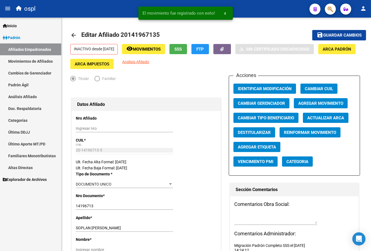
click at [32, 99] on link "Análisis Afiliado" at bounding box center [30, 97] width 61 height 12
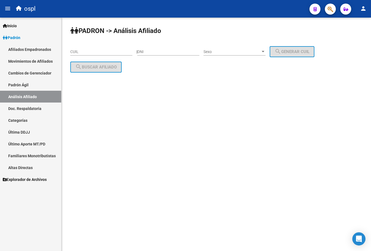
click at [89, 57] on div "CUIL" at bounding box center [101, 52] width 62 height 16
drag, startPoint x: 91, startPoint y: 54, endPoint x: 93, endPoint y: 52, distance: 3.4
click at [91, 54] on div "CUIL" at bounding box center [101, 49] width 62 height 11
paste input "27-17538784-1"
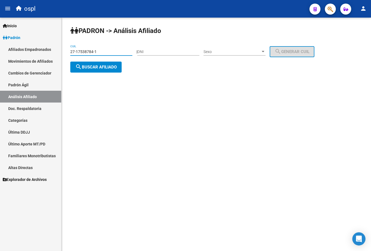
type input "27-17538784-1"
click at [87, 65] on span "search Buscar afiliado" at bounding box center [95, 67] width 41 height 5
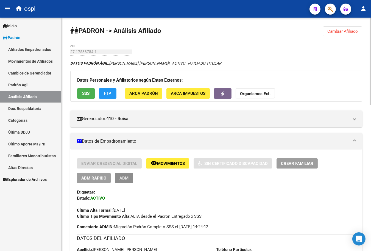
click at [124, 180] on span "ABM" at bounding box center [123, 177] width 9 height 5
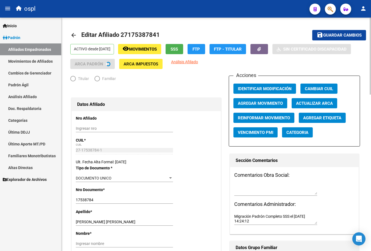
radio input "true"
type input "27-17538784-1"
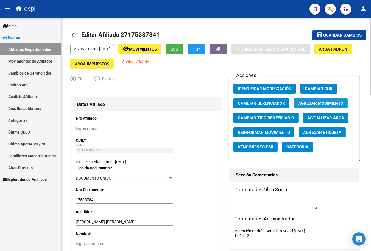
click at [312, 100] on span "Agregar Movimiento" at bounding box center [320, 102] width 45 height 5
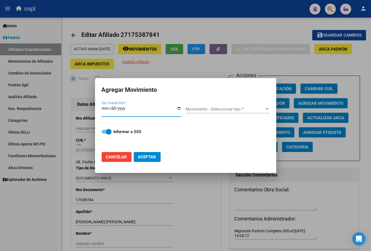
click at [178, 110] on input "Fec. Formal SSS *" at bounding box center [142, 110] width 80 height 9
type input "[DATE]"
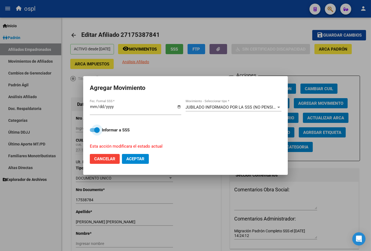
click at [92, 132] on input "Informar a SSS" at bounding box center [92, 132] width 0 height 0
checkbox input "false"
click at [140, 158] on span "Aceptar" at bounding box center [135, 158] width 18 height 5
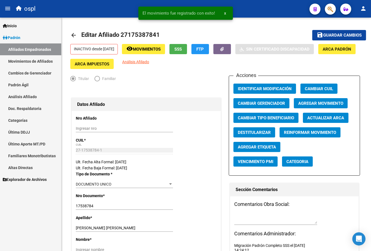
click at [45, 91] on link "Análisis Afiliado" at bounding box center [30, 97] width 61 height 12
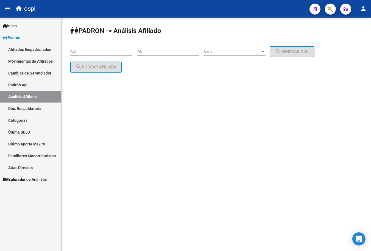
click at [80, 55] on div "CUIL" at bounding box center [101, 49] width 62 height 11
click at [87, 52] on input "CUIL" at bounding box center [101, 51] width 62 height 5
paste input "20-13338074-5"
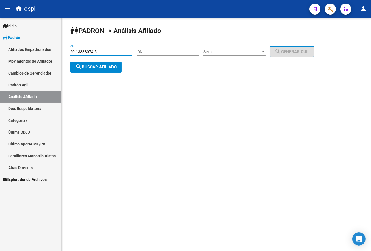
type input "20-13338074-5"
click at [89, 62] on button "search Buscar afiliado" at bounding box center [95, 66] width 51 height 11
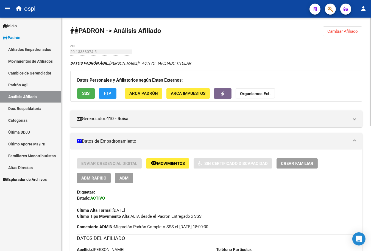
click at [127, 178] on span "ABM" at bounding box center [123, 177] width 9 height 5
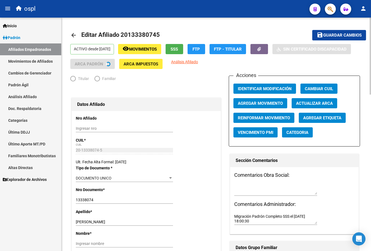
radio input "true"
type input "23-23519623-9"
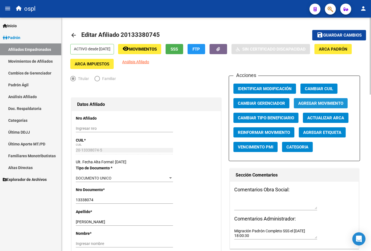
click at [311, 99] on button "Agregar Movimiento" at bounding box center [321, 103] width 54 height 10
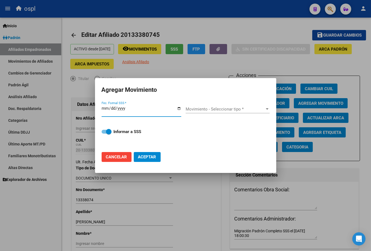
click at [176, 109] on input "Fec. Formal SSS *" at bounding box center [142, 110] width 80 height 9
click at [177, 109] on input "Fec. Formal SSS *" at bounding box center [142, 110] width 80 height 9
type input "[DATE]"
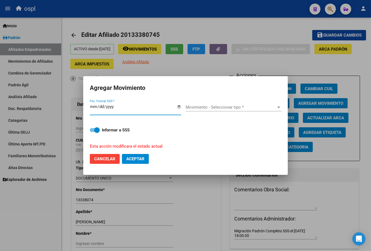
click at [198, 109] on span "Movimiento - Seleccionar tipo *" at bounding box center [231, 107] width 91 height 5
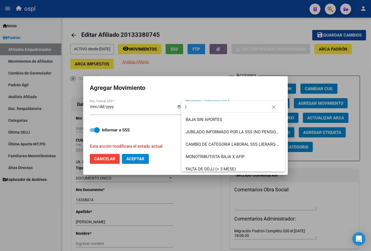
type input "j"
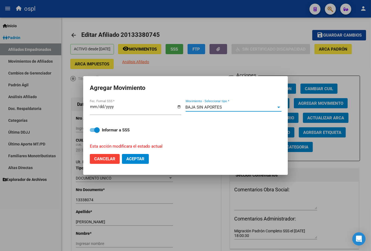
click at [198, 109] on span "BAJA SIN APORTES" at bounding box center [204, 107] width 37 height 5
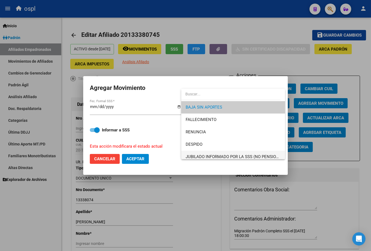
click at [199, 154] on span "JUBILADO INFORMADO POR LA SSS (NO PENSIONADO)" at bounding box center [237, 156] width 103 height 5
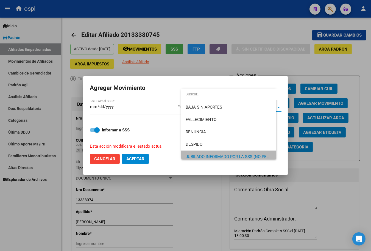
scroll to position [3, 0]
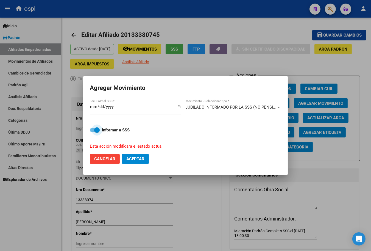
click at [92, 132] on input "Informar a SSS" at bounding box center [92, 132] width 0 height 0
checkbox input "false"
click at [122, 154] on button "Aceptar" at bounding box center [135, 159] width 27 height 10
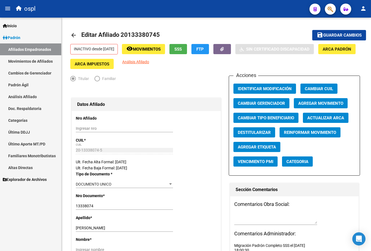
click at [36, 95] on link "Análisis Afiliado" at bounding box center [30, 97] width 61 height 12
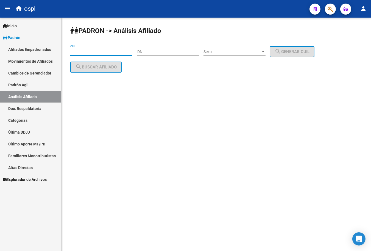
click at [85, 52] on input "CUIL" at bounding box center [101, 51] width 62 height 5
paste input "27-16871705-4"
type input "27-16871705-4"
click at [89, 65] on span "search Buscar afiliado" at bounding box center [95, 67] width 41 height 5
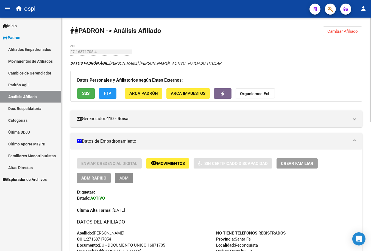
click at [122, 180] on span "ABM" at bounding box center [123, 177] width 9 height 5
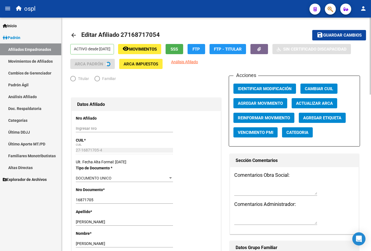
radio input "true"
type input "27-16871705-4"
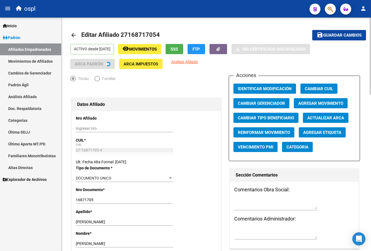
click at [319, 104] on span "Agregar Movimiento" at bounding box center [320, 103] width 45 height 5
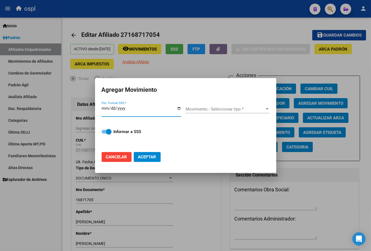
click at [180, 108] on input "Fec. Formal SSS *" at bounding box center [142, 110] width 80 height 9
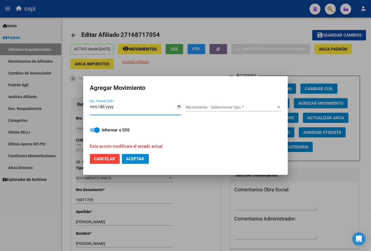
type input "[DATE]"
click at [92, 132] on input "Informar a SSS" at bounding box center [92, 132] width 0 height 0
checkbox input "false"
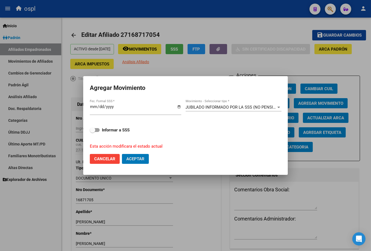
click at [122, 154] on button "Aceptar" at bounding box center [135, 159] width 27 height 10
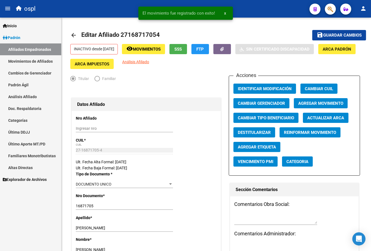
click at [30, 100] on link "Análisis Afiliado" at bounding box center [30, 97] width 61 height 12
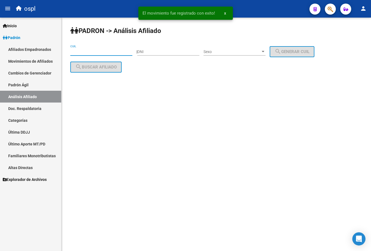
click at [84, 52] on input "CUIL" at bounding box center [101, 51] width 62 height 5
paste input "27-17138705-7"
type input "27-17138705-7"
click at [84, 62] on button "search Buscar afiliado" at bounding box center [95, 66] width 51 height 11
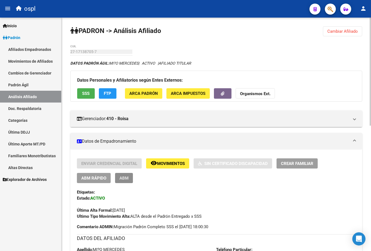
click at [130, 173] on button "ABM" at bounding box center [124, 178] width 18 height 10
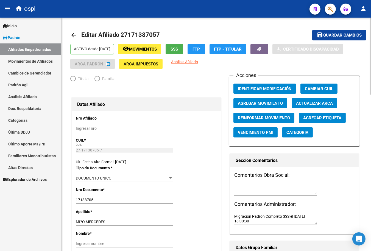
radio input "true"
type input "27-17138705-7"
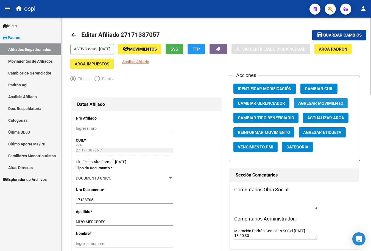
click at [324, 105] on span "Agregar Movimiento" at bounding box center [320, 103] width 45 height 5
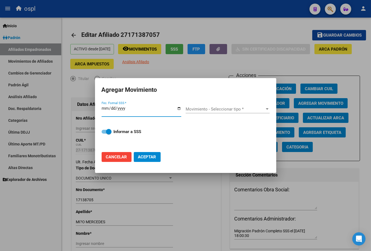
click at [180, 108] on input "Fec. Formal SSS *" at bounding box center [142, 110] width 80 height 9
type input "[DATE]"
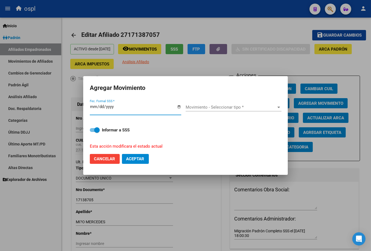
click at [192, 107] on span "Movimiento - Seleccionar tipo *" at bounding box center [231, 107] width 91 height 5
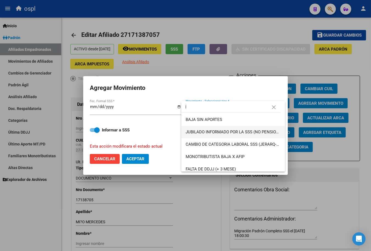
type input "j"
click at [203, 133] on span "JUBILADO INFORMADO POR LA SSS (NO PENSIONADO)" at bounding box center [237, 131] width 103 height 5
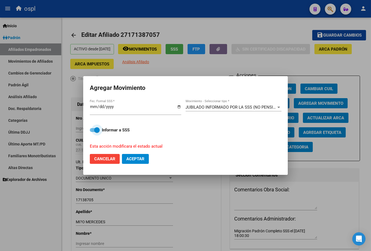
click at [92, 132] on input "Informar a SSS" at bounding box center [92, 132] width 0 height 0
checkbox input "false"
click at [122, 154] on button "Aceptar" at bounding box center [135, 159] width 27 height 10
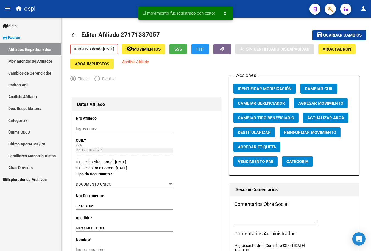
drag, startPoint x: 37, startPoint y: 105, endPoint x: 39, endPoint y: 94, distance: 11.1
click at [37, 105] on link "Doc. Respaldatoria" at bounding box center [30, 108] width 61 height 12
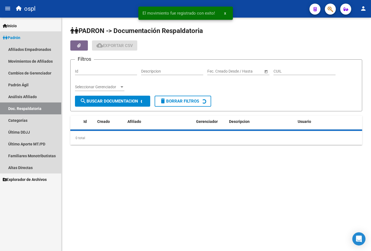
click at [40, 93] on link "Análisis Afiliado" at bounding box center [30, 97] width 61 height 12
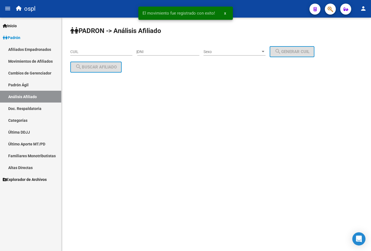
click at [99, 47] on div "CUIL" at bounding box center [101, 49] width 62 height 11
paste input "20-14891586-6"
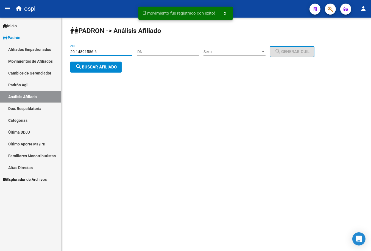
type input "20-14891586-6"
click at [95, 62] on button "search Buscar afiliado" at bounding box center [95, 66] width 51 height 11
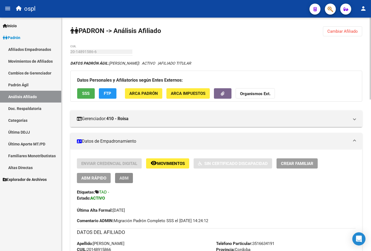
drag, startPoint x: 127, startPoint y: 182, endPoint x: 150, endPoint y: 171, distance: 26.0
click at [127, 182] on button "ABM" at bounding box center [124, 178] width 18 height 10
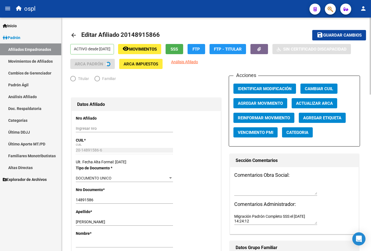
radio input "true"
type input "30-71481044-4"
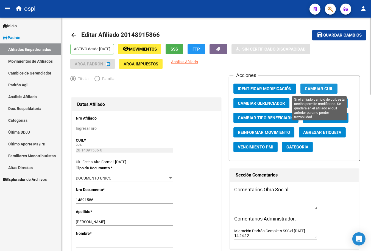
click at [314, 86] on span "Cambiar CUIL" at bounding box center [319, 88] width 28 height 5
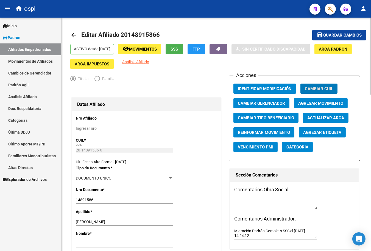
click at [306, 102] on span "Agregar Movimiento" at bounding box center [320, 103] width 45 height 5
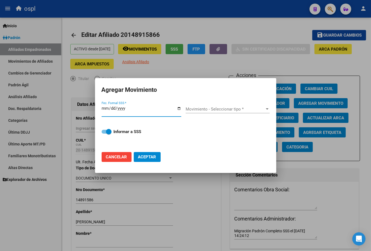
click at [180, 105] on div "Fec. Formal SSS *" at bounding box center [142, 111] width 80 height 12
click at [134, 152] on button "Aceptar" at bounding box center [147, 157] width 27 height 10
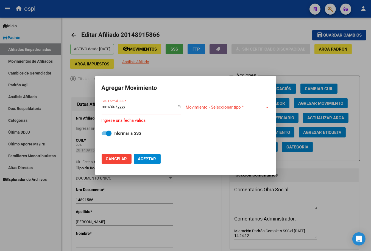
click at [179, 106] on input "Fec. Formal SSS *" at bounding box center [142, 108] width 80 height 9
type input "[DATE]"
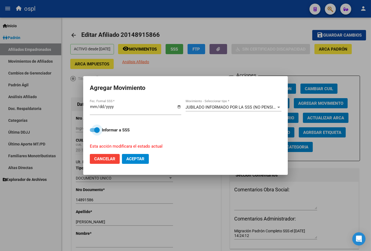
click at [92, 132] on input "Informar a SSS" at bounding box center [92, 132] width 0 height 0
checkbox input "false"
click at [122, 154] on button "Aceptar" at bounding box center [135, 159] width 27 height 10
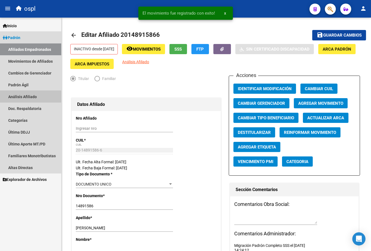
click at [33, 99] on link "Análisis Afiliado" at bounding box center [30, 97] width 61 height 12
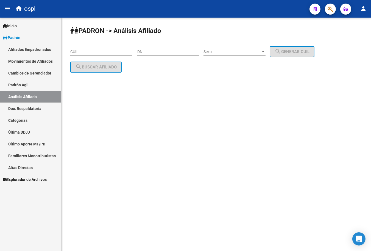
click at [111, 50] on input "CUIL" at bounding box center [101, 51] width 62 height 5
paste input "27-17298255-2"
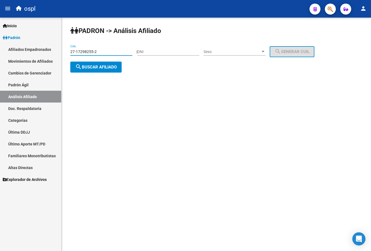
type input "27-17298255-2"
click at [102, 60] on div "27-17298255-2 CUIL" at bounding box center [101, 52] width 62 height 16
click at [100, 65] on span "search Buscar afiliado" at bounding box center [95, 67] width 41 height 5
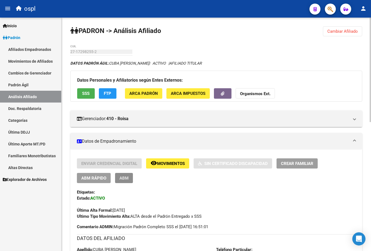
click at [124, 180] on span "ABM" at bounding box center [123, 177] width 9 height 5
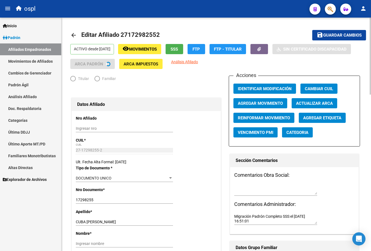
radio input "true"
type input "27-17298255-2"
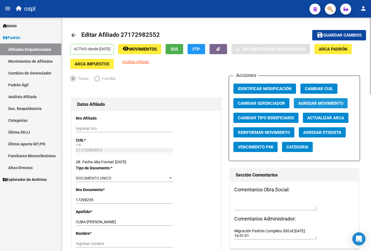
click at [303, 102] on span "Agregar Movimiento" at bounding box center [320, 103] width 45 height 5
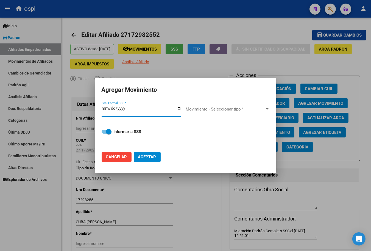
click at [179, 107] on input "Fec. Formal SSS *" at bounding box center [142, 110] width 80 height 9
type input "[DATE]"
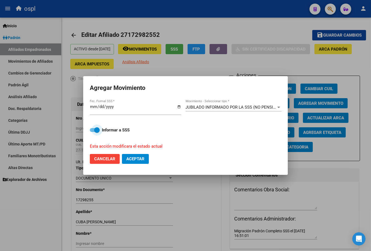
click at [92, 132] on input "Informar a SSS" at bounding box center [92, 132] width 0 height 0
checkbox input "false"
click at [122, 154] on button "Aceptar" at bounding box center [135, 159] width 27 height 10
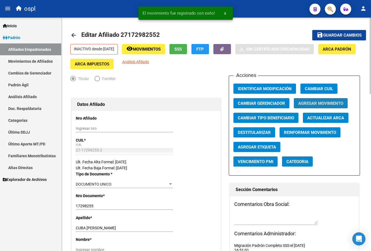
click at [309, 104] on span "Agregar Movimiento" at bounding box center [320, 103] width 45 height 5
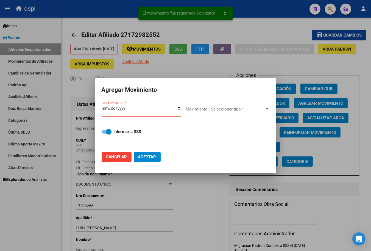
click at [75, 30] on div at bounding box center [185, 125] width 371 height 251
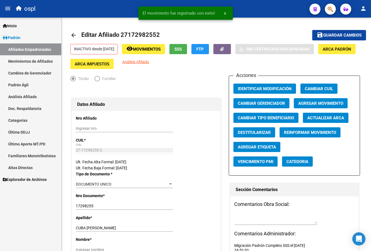
drag, startPoint x: 41, startPoint y: 50, endPoint x: 44, endPoint y: 50, distance: 3.1
click at [41, 50] on link "Afiliados Empadronados" at bounding box center [30, 49] width 61 height 12
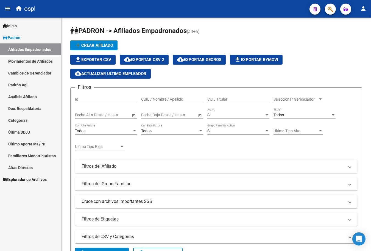
click at [29, 94] on link "Análisis Afiliado" at bounding box center [30, 97] width 61 height 12
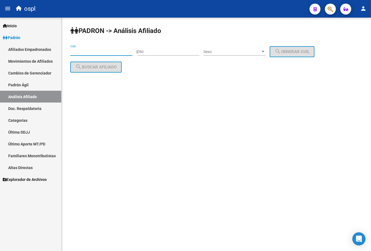
click at [103, 50] on input "CUIL" at bounding box center [101, 51] width 62 height 5
paste input "27-17436668-9"
type input "27-17436668-9"
click at [96, 65] on span "search Buscar afiliado" at bounding box center [95, 67] width 41 height 5
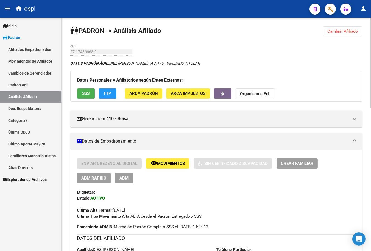
click at [123, 186] on div "Enviar Credencial Digital remove_red_eye Movimientos Sin Certificado Discapacid…" at bounding box center [216, 188] width 279 height 61
click at [123, 181] on button "ABM" at bounding box center [124, 178] width 18 height 10
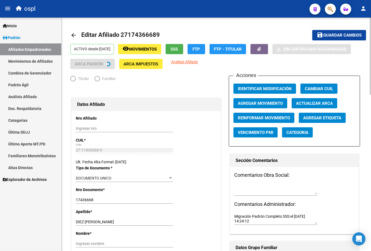
radio input "true"
type input "27-17436668-9"
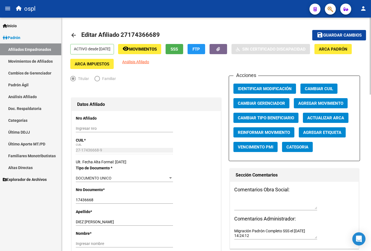
click at [296, 107] on button "Agregar Movimiento" at bounding box center [321, 103] width 54 height 10
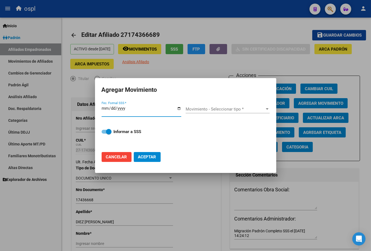
click at [180, 108] on input "Fec. Formal SSS *" at bounding box center [142, 110] width 80 height 9
type input "[DATE]"
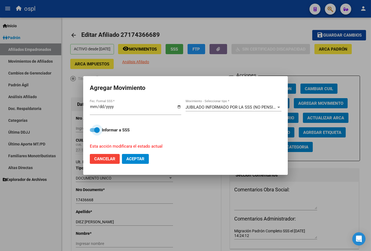
click at [92, 132] on input "Informar a SSS" at bounding box center [92, 132] width 0 height 0
checkbox input "false"
click at [122, 154] on button "Aceptar" at bounding box center [135, 159] width 27 height 10
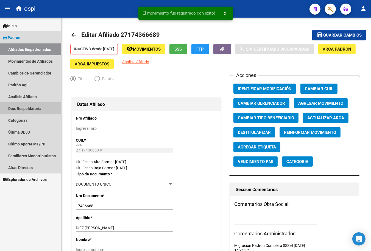
click at [26, 102] on link "Doc. Respaldatoria" at bounding box center [30, 108] width 61 height 12
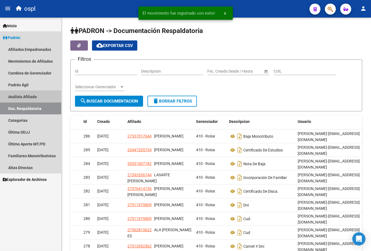
click at [26, 99] on link "Análisis Afiliado" at bounding box center [30, 97] width 61 height 12
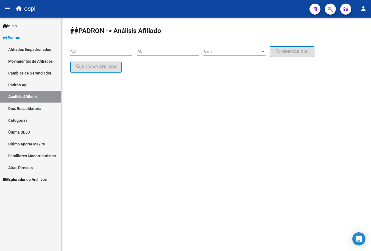
click at [86, 49] on div "CUIL" at bounding box center [101, 49] width 62 height 11
paste input "27-13678122-2"
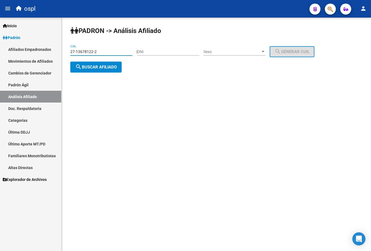
type input "27-13678122-2"
click at [84, 70] on button "search Buscar afiliado" at bounding box center [95, 66] width 51 height 11
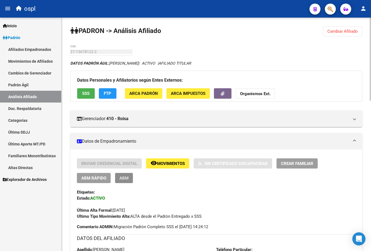
click at [123, 179] on span "ABM" at bounding box center [123, 177] width 9 height 5
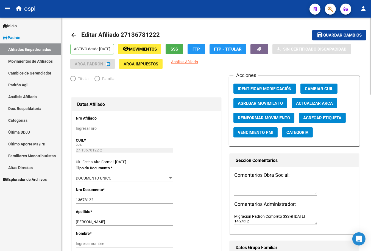
radio input "true"
type input "27-13678122-2"
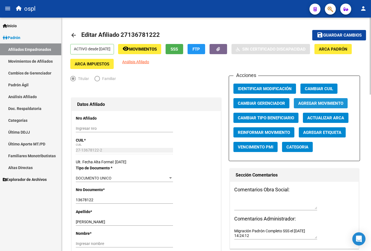
click at [324, 105] on span "Agregar Movimiento" at bounding box center [320, 103] width 45 height 5
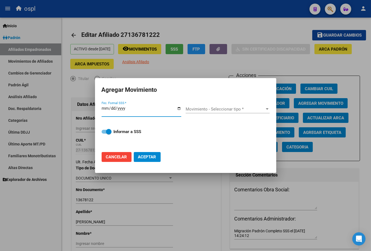
click at [177, 108] on input "Fec. Formal SSS *" at bounding box center [142, 110] width 80 height 9
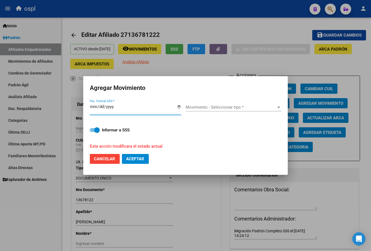
type input "[DATE]"
click at [92, 132] on input "Informar a SSS" at bounding box center [92, 132] width 0 height 0
checkbox input "false"
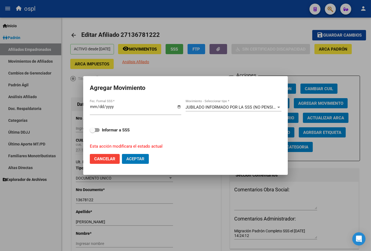
click at [122, 154] on button "Aceptar" at bounding box center [135, 159] width 27 height 10
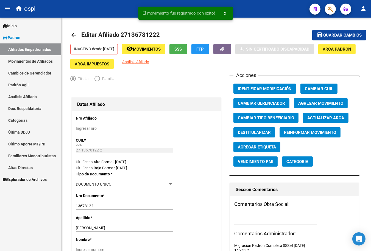
click at [22, 99] on link "Análisis Afiliado" at bounding box center [30, 97] width 61 height 12
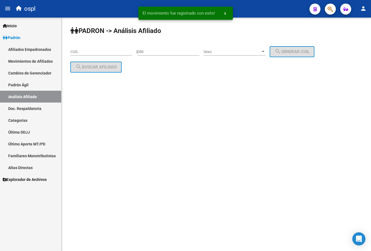
click at [91, 51] on input "CUIL" at bounding box center [101, 51] width 62 height 5
paste input "20-50962830-1"
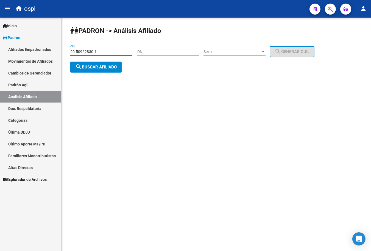
click at [86, 61] on button "search Buscar afiliado" at bounding box center [95, 66] width 51 height 11
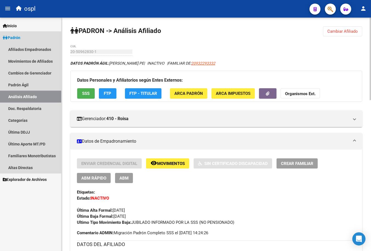
click at [45, 96] on link "Análisis Afiliado" at bounding box center [30, 97] width 61 height 12
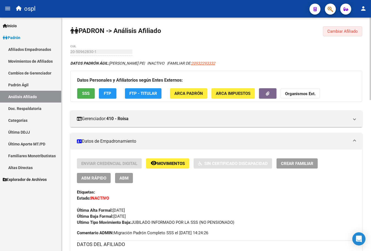
click at [329, 33] on span "Cambiar Afiliado" at bounding box center [342, 31] width 30 height 5
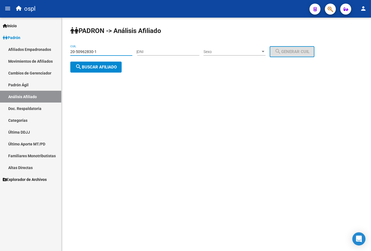
click at [100, 51] on input "20-50962830-1" at bounding box center [101, 51] width 62 height 5
paste input "16846795-9"
type input "20-16846795-9"
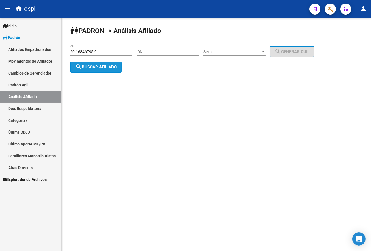
click at [99, 62] on button "search Buscar afiliado" at bounding box center [95, 66] width 51 height 11
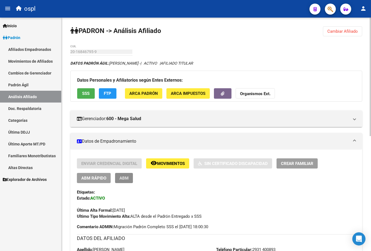
click at [122, 174] on button "ABM" at bounding box center [124, 178] width 18 height 10
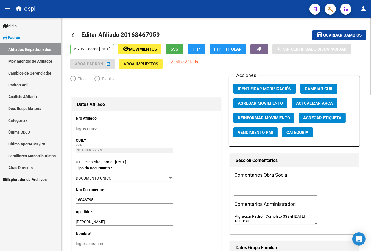
radio input "true"
type input "20-16846795-9"
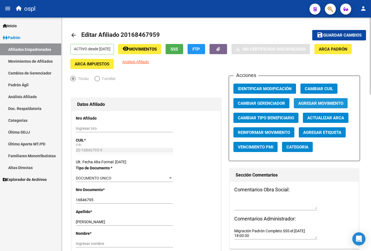
click at [309, 105] on span "Agregar Movimiento" at bounding box center [320, 103] width 45 height 5
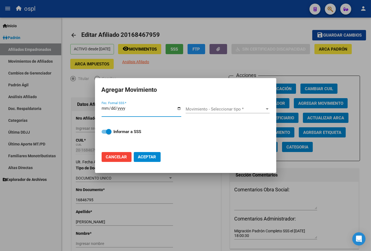
click at [176, 106] on input "Fec. Formal SSS *" at bounding box center [142, 110] width 80 height 9
click at [178, 106] on input "Fec. Formal SSS *" at bounding box center [142, 110] width 80 height 9
type input "[DATE]"
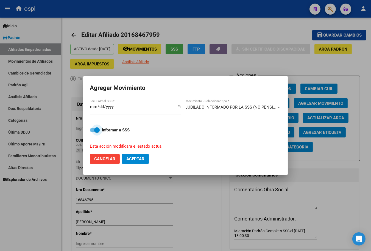
click at [92, 132] on input "Informar a SSS" at bounding box center [92, 132] width 0 height 0
checkbox input "false"
click at [122, 154] on button "Aceptar" at bounding box center [135, 159] width 27 height 10
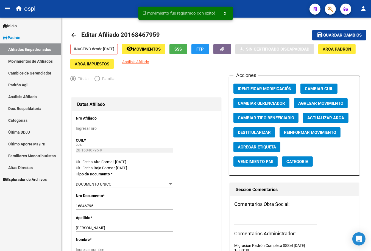
click at [24, 92] on link "Análisis Afiliado" at bounding box center [30, 97] width 61 height 12
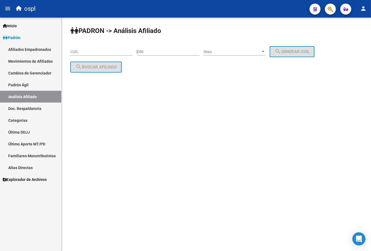
click at [79, 55] on div "CUIL" at bounding box center [101, 49] width 62 height 11
paste input "20-13715411-1"
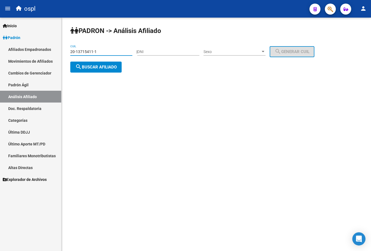
type input "20-13715411-1"
click at [79, 58] on div "20-13715411-1 CUIL" at bounding box center [101, 52] width 62 height 16
click at [79, 62] on button "search Buscar afiliado" at bounding box center [95, 66] width 51 height 11
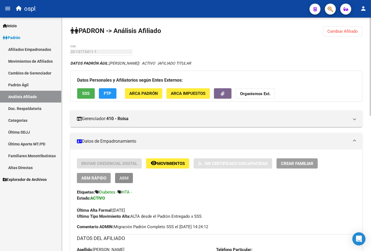
click at [119, 176] on span "ABM" at bounding box center [123, 177] width 9 height 5
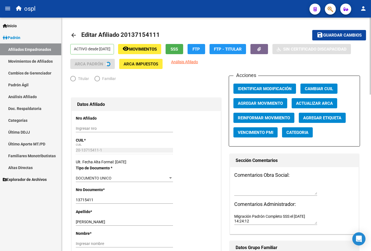
radio input "true"
type input "20-13715411-1"
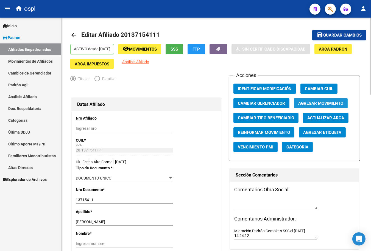
click at [303, 102] on span "Agregar Movimiento" at bounding box center [320, 103] width 45 height 5
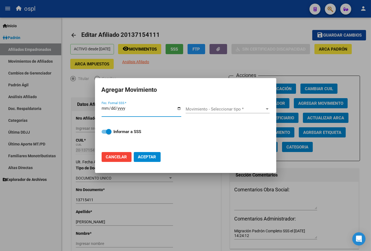
click at [183, 105] on div "Fec. Formal SSS *" at bounding box center [144, 110] width 84 height 21
click at [180, 105] on div "Fec. Formal SSS *" at bounding box center [142, 111] width 80 height 12
click at [134, 152] on button "Aceptar" at bounding box center [147, 157] width 27 height 10
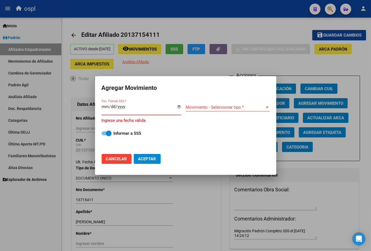
click at [180, 105] on input "Fec. Formal SSS *" at bounding box center [142, 108] width 80 height 9
type input "[DATE]"
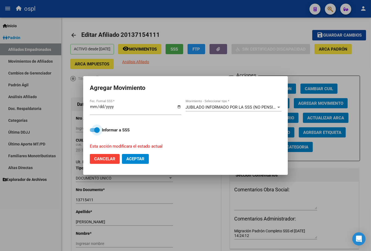
click at [92, 132] on input "Informar a SSS" at bounding box center [92, 132] width 0 height 0
checkbox input "false"
click at [122, 154] on button "Aceptar" at bounding box center [135, 159] width 27 height 10
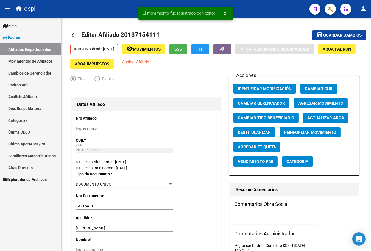
drag, startPoint x: 25, startPoint y: 94, endPoint x: 35, endPoint y: 88, distance: 11.1
click at [25, 94] on link "Análisis Afiliado" at bounding box center [30, 97] width 61 height 12
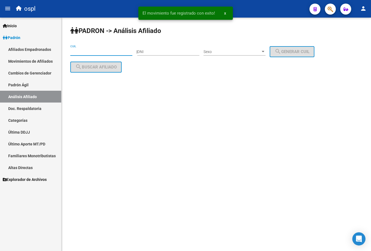
click at [99, 51] on input "CUIL" at bounding box center [101, 51] width 62 height 5
paste input "27-18251200-7"
type input "27-18251200-7"
click at [107, 64] on button "search Buscar afiliado" at bounding box center [95, 66] width 51 height 11
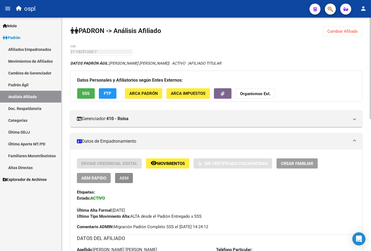
click at [125, 175] on button "ABM" at bounding box center [124, 178] width 18 height 10
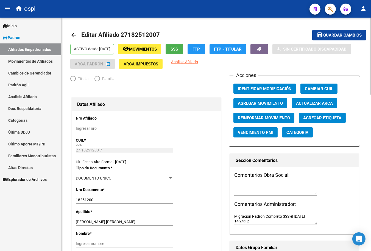
radio input "true"
type input "27-18251200-7"
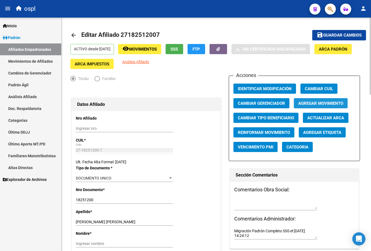
click at [339, 106] on button "Agregar Movimiento" at bounding box center [321, 103] width 54 height 10
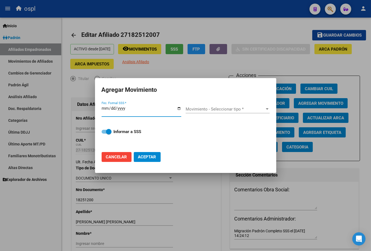
click at [181, 108] on input "Fec. Formal SSS *" at bounding box center [142, 110] width 80 height 9
type input "[DATE]"
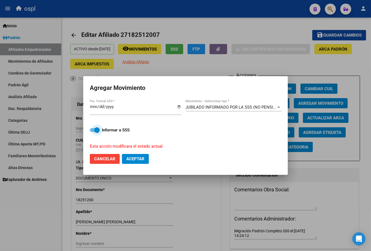
click at [92, 132] on input "Informar a SSS" at bounding box center [92, 132] width 0 height 0
checkbox input "false"
click at [122, 154] on button "Aceptar" at bounding box center [135, 159] width 27 height 10
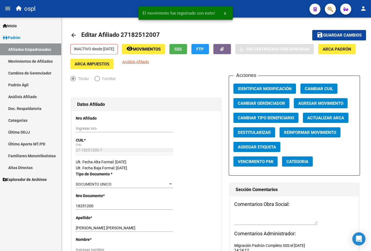
click at [39, 91] on link "Análisis Afiliado" at bounding box center [30, 97] width 61 height 12
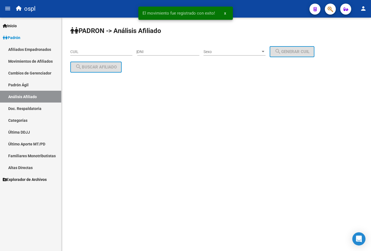
click at [89, 53] on input "CUIL" at bounding box center [101, 51] width 62 height 5
paste input "27-17093526-3"
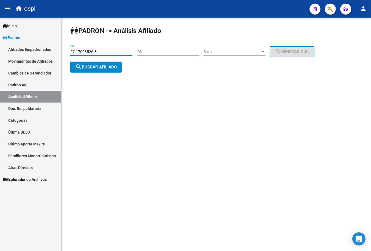
type input "27-17093526-3"
click at [91, 70] on button "search Buscar afiliado" at bounding box center [95, 66] width 51 height 11
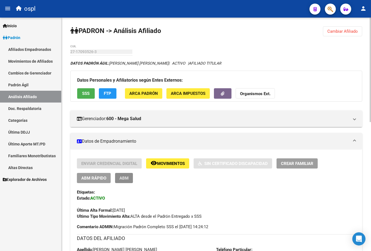
click at [117, 179] on button "ABM" at bounding box center [124, 178] width 18 height 10
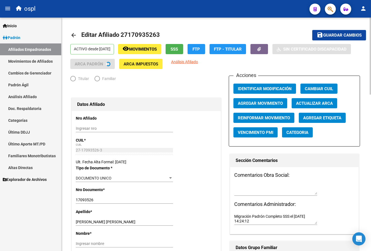
radio input "true"
type input "27-17093526-3"
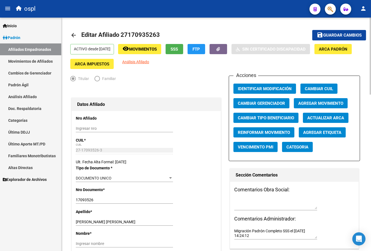
click at [308, 104] on span "Agregar Movimiento" at bounding box center [320, 103] width 45 height 5
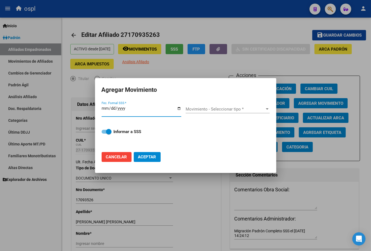
click at [178, 106] on input "Fec. Formal SSS *" at bounding box center [142, 110] width 80 height 9
type input "[DATE]"
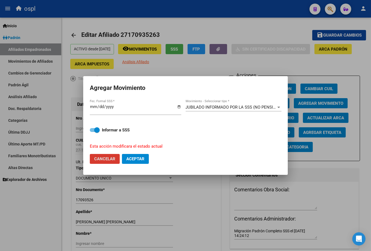
click at [94, 130] on span at bounding box center [95, 130] width 10 height 4
click at [93, 132] on input "Informar a SSS" at bounding box center [92, 132] width 0 height 0
checkbox input "false"
click at [122, 154] on button "Aceptar" at bounding box center [135, 159] width 27 height 10
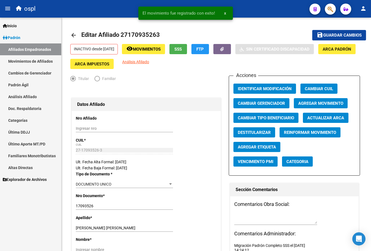
click at [32, 108] on link "Doc. Respaldatoria" at bounding box center [30, 108] width 61 height 12
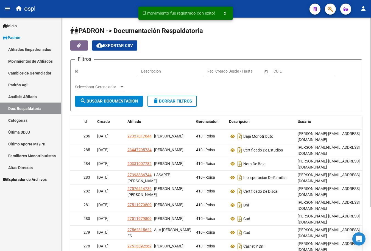
click at [96, 73] on input "Id" at bounding box center [106, 71] width 62 height 5
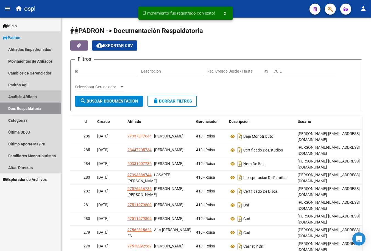
click at [30, 96] on link "Análisis Afiliado" at bounding box center [30, 97] width 61 height 12
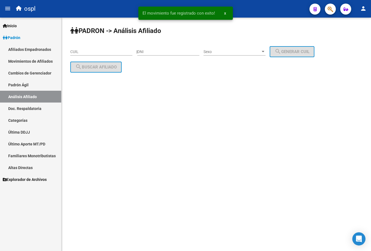
click at [89, 53] on input "CUIL" at bounding box center [101, 51] width 62 height 5
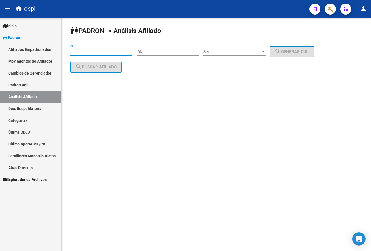
paste input "27-29692698-7"
type input "27-29692698-7"
click at [90, 67] on span "search Buscar afiliado" at bounding box center [95, 67] width 41 height 5
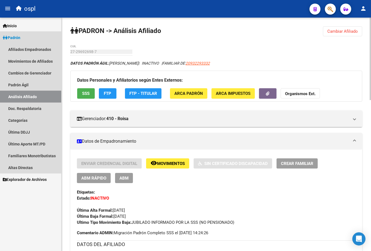
click at [41, 97] on link "Análisis Afiliado" at bounding box center [30, 97] width 61 height 12
click at [29, 82] on link "Padrón Ágil" at bounding box center [30, 85] width 61 height 12
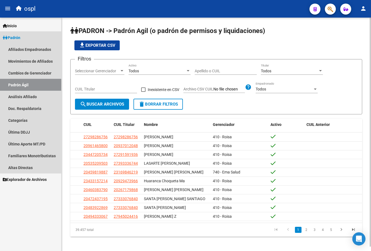
click at [29, 88] on link "Padrón Ágil" at bounding box center [30, 85] width 61 height 12
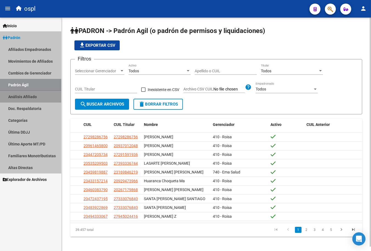
click at [30, 98] on link "Análisis Afiliado" at bounding box center [30, 97] width 61 height 12
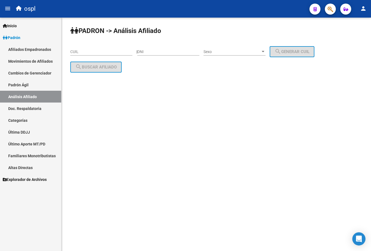
click at [89, 52] on input "CUIL" at bounding box center [101, 51] width 62 height 5
paste input "20-14603724-1"
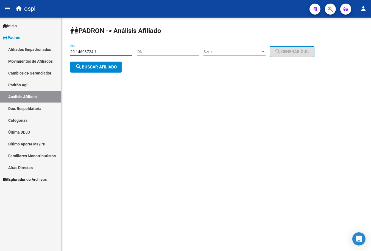
type input "20-14603724-1"
click at [88, 69] on span "search Buscar afiliado" at bounding box center [95, 67] width 41 height 5
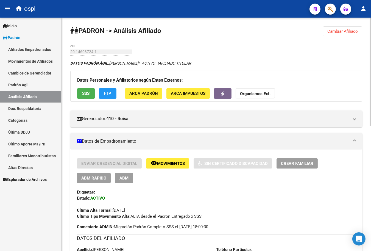
click at [118, 177] on button "ABM" at bounding box center [124, 178] width 18 height 10
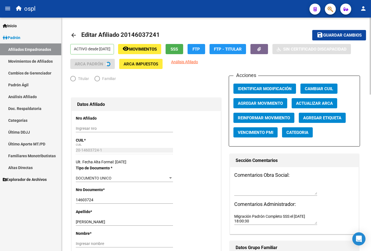
radio input "true"
type input "20-14603724-1"
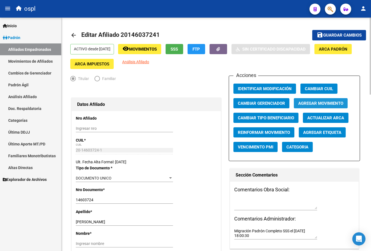
click at [298, 101] on span "Agregar Movimiento" at bounding box center [320, 103] width 45 height 5
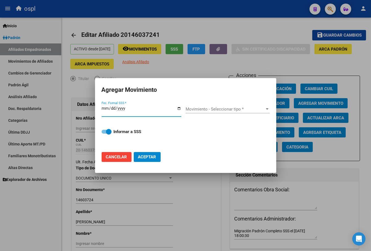
click at [181, 107] on div "Fec. Formal SSS *" at bounding box center [142, 113] width 80 height 17
click at [180, 107] on input "Fec. Formal SSS *" at bounding box center [142, 110] width 80 height 9
type input "[DATE]"
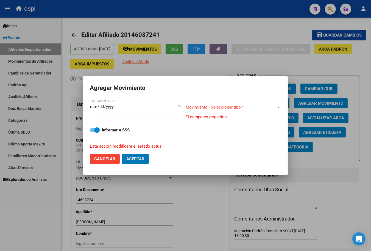
click at [198, 108] on span "Movimiento - Seleccionar tipo *" at bounding box center [231, 107] width 91 height 5
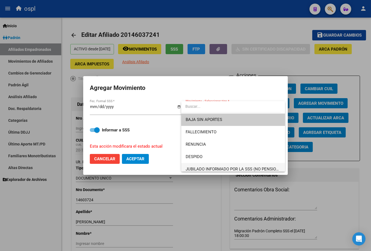
click at [203, 165] on span "JUBILADO INFORMADO POR LA SSS (NO PENSIONADO)" at bounding box center [233, 169] width 95 height 12
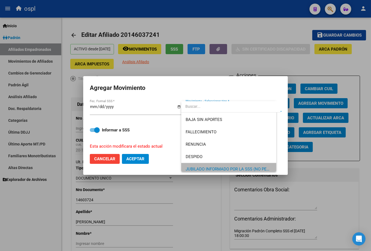
scroll to position [3, 0]
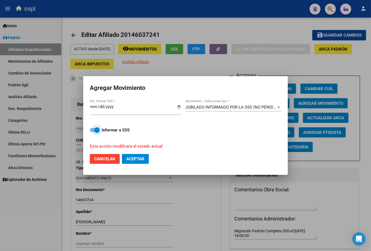
click at [92, 132] on input "Informar a SSS" at bounding box center [92, 132] width 0 height 0
checkbox input "false"
click at [122, 154] on button "Aceptar" at bounding box center [135, 159] width 27 height 10
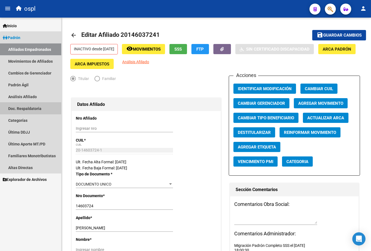
click at [42, 110] on link "Doc. Respaldatoria" at bounding box center [30, 108] width 61 height 12
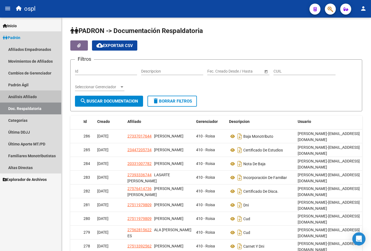
click at [47, 92] on link "Análisis Afiliado" at bounding box center [30, 97] width 61 height 12
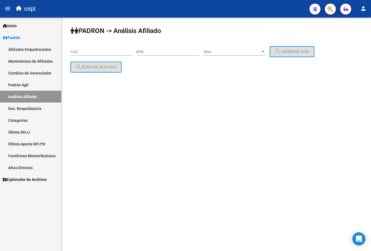
click at [106, 50] on input "CUIL" at bounding box center [101, 51] width 62 height 5
paste input "20-16070094-8"
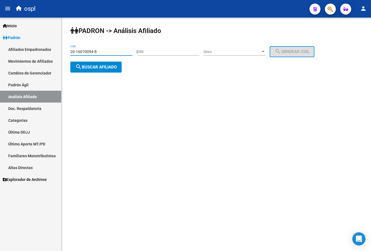
type input "20-16070094-8"
click at [114, 63] on button "search Buscar afiliado" at bounding box center [95, 66] width 51 height 11
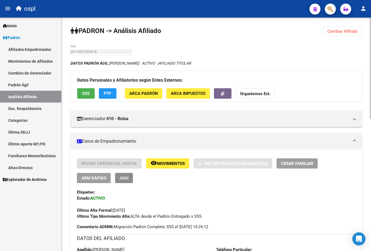
click at [125, 178] on span "ABM" at bounding box center [123, 177] width 9 height 5
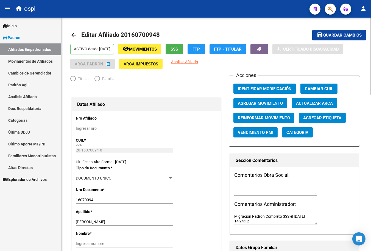
radio input "true"
type input "20-16180291-4"
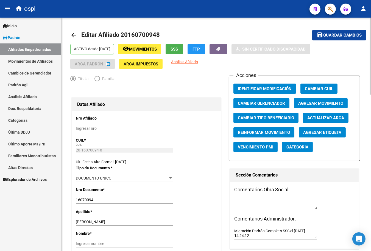
click at [310, 101] on span "Agregar Movimiento" at bounding box center [320, 103] width 45 height 5
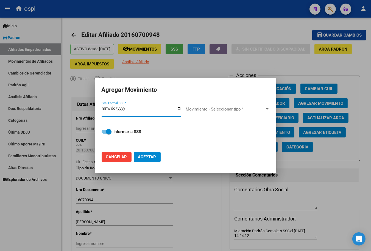
click at [179, 107] on input "Fec. Formal SSS *" at bounding box center [142, 110] width 80 height 9
type input "[DATE]"
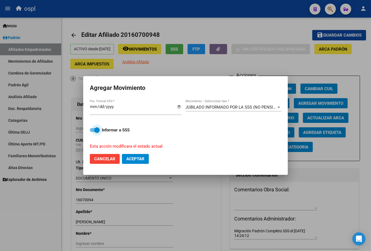
click at [92, 132] on input "Informar a SSS" at bounding box center [92, 132] width 0 height 0
checkbox input "false"
click at [122, 154] on button "Aceptar" at bounding box center [135, 159] width 27 height 10
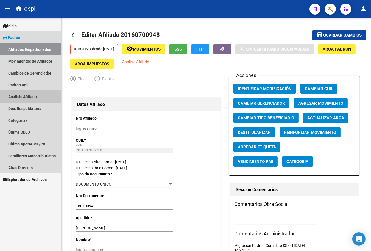
click at [41, 93] on link "Análisis Afiliado" at bounding box center [30, 97] width 61 height 12
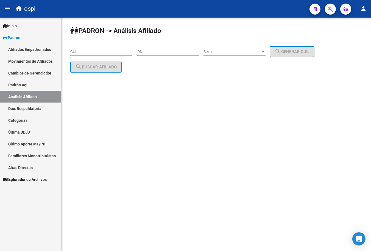
click at [92, 54] on input "CUIL" at bounding box center [101, 51] width 62 height 5
paste input "20-14747048-8"
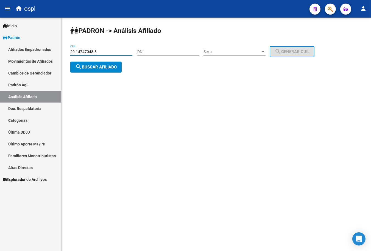
type input "20-14747048-8"
click at [94, 67] on span "search Buscar afiliado" at bounding box center [95, 67] width 41 height 5
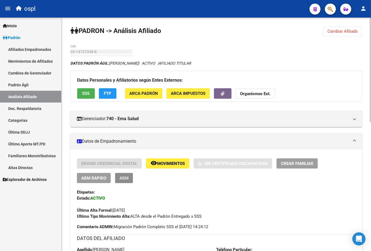
click at [126, 174] on button "ABM" at bounding box center [124, 178] width 18 height 10
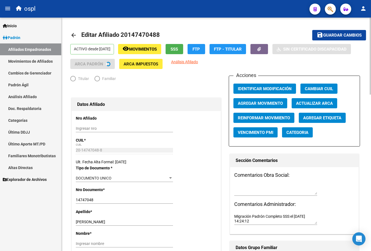
radio input "true"
type input "20-14747048-8"
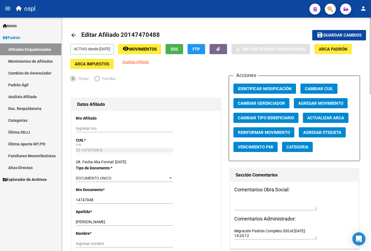
click at [308, 103] on span "Agregar Movimiento" at bounding box center [320, 103] width 45 height 5
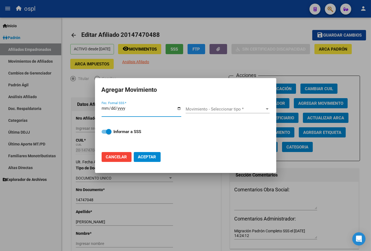
click at [177, 108] on input "Fec. Formal SSS *" at bounding box center [142, 110] width 80 height 9
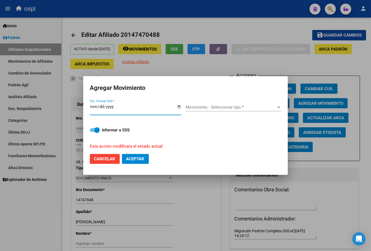
type input "[DATE]"
click at [182, 107] on div "[DATE] Fec. Formal SSS *" at bounding box center [138, 109] width 96 height 21
click at [187, 107] on span "Movimiento - Seleccionar tipo *" at bounding box center [231, 107] width 91 height 5
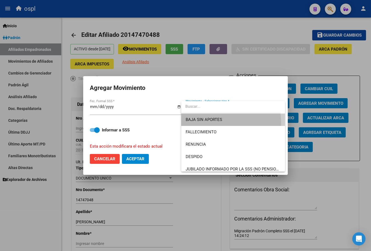
click at [192, 125] on span "BAJA SIN APORTES" at bounding box center [233, 119] width 95 height 12
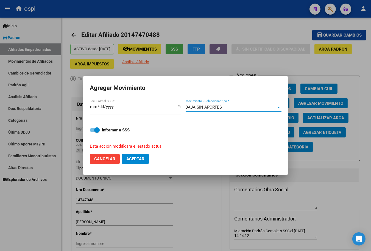
click at [231, 107] on div "BAJA SIN APORTES" at bounding box center [231, 107] width 91 height 5
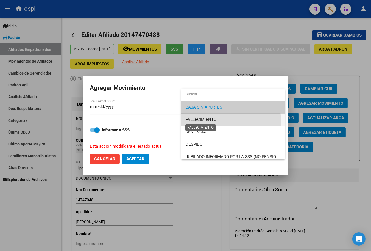
click at [211, 121] on span "FALLECIMIENTO" at bounding box center [201, 119] width 31 height 5
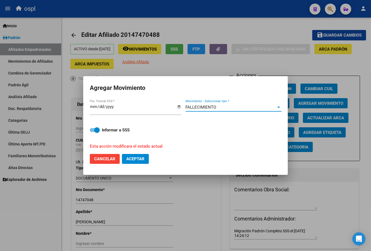
click at [92, 129] on span at bounding box center [95, 130] width 10 height 4
click at [92, 132] on input "Informar a SSS" at bounding box center [92, 132] width 0 height 0
checkbox input "false"
click at [126, 157] on button "Aceptar" at bounding box center [135, 159] width 27 height 10
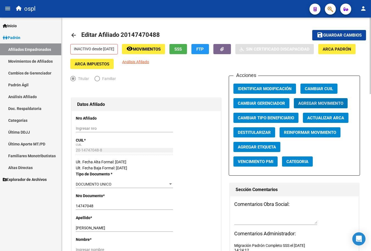
click at [313, 105] on span "Agregar Movimiento" at bounding box center [320, 103] width 45 height 5
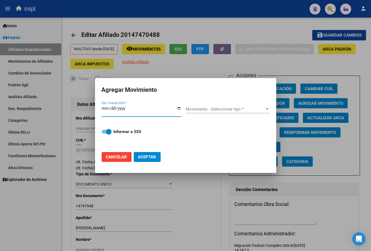
click at [268, 74] on div at bounding box center [185, 125] width 371 height 251
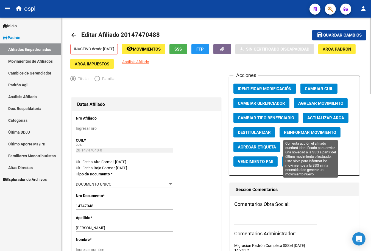
click at [300, 133] on span "Reinformar Movimiento" at bounding box center [310, 132] width 52 height 5
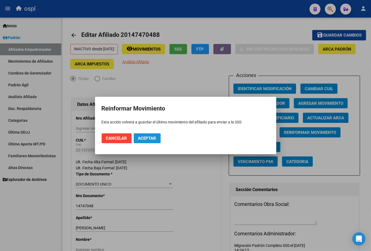
click at [146, 137] on span "Aceptar" at bounding box center [147, 138] width 18 height 5
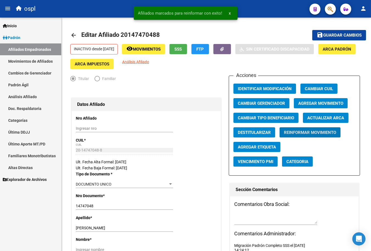
drag, startPoint x: 29, startPoint y: 95, endPoint x: 38, endPoint y: 92, distance: 9.5
click at [29, 95] on link "Análisis Afiliado" at bounding box center [30, 97] width 61 height 12
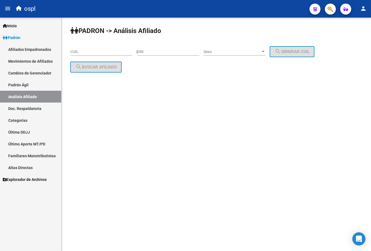
click at [88, 47] on div "CUIL" at bounding box center [101, 49] width 62 height 11
paste input "27-95777567-0"
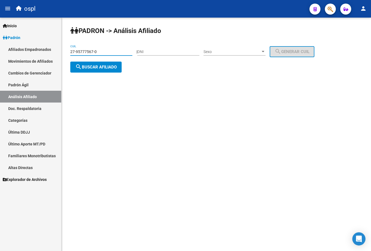
type input "27-95777567-0"
click at [89, 62] on button "search Buscar afiliado" at bounding box center [95, 66] width 51 height 11
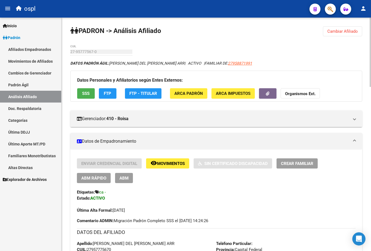
click at [129, 182] on button "ABM" at bounding box center [124, 178] width 18 height 10
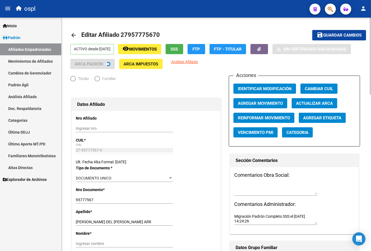
radio input "true"
type input "33-61233768-9"
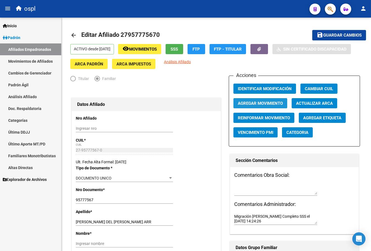
click at [276, 104] on span "Agregar Movimiento" at bounding box center [260, 103] width 45 height 5
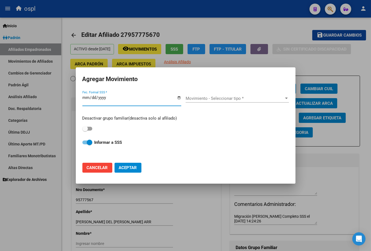
click at [178, 97] on input "Fec. Formal SSS *" at bounding box center [131, 99] width 99 height 9
type input "[DATE]"
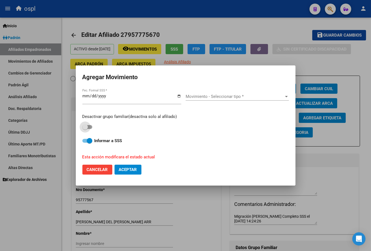
click at [86, 127] on span at bounding box center [84, 126] width 5 height 5
click at [85, 129] on input "checkbox" at bounding box center [85, 129] width 0 height 0
checkbox input "true"
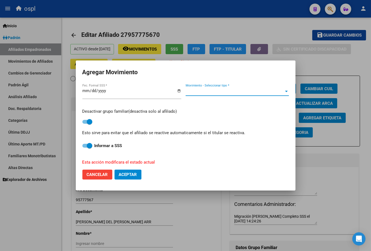
click at [225, 93] on span "Movimiento - Seleccionar tipo *" at bounding box center [235, 91] width 98 height 5
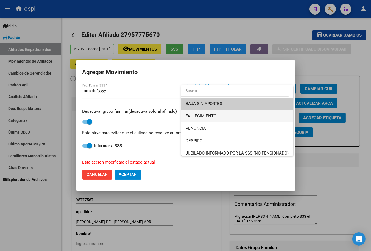
click at [220, 117] on span "FALLECIMIENTO" at bounding box center [237, 116] width 103 height 12
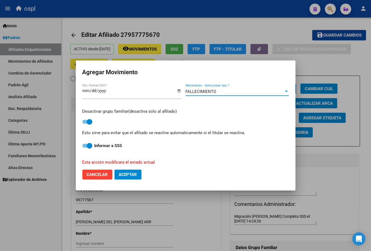
click at [131, 171] on button "Aceptar" at bounding box center [127, 174] width 27 height 10
checkbox input "false"
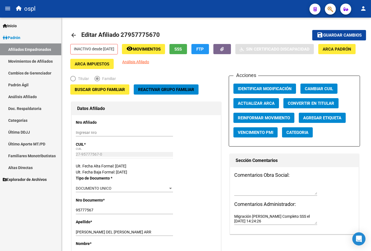
drag, startPoint x: 42, startPoint y: 50, endPoint x: 53, endPoint y: 50, distance: 11.0
click at [42, 50] on link "Afiliados Empadronados" at bounding box center [30, 49] width 61 height 12
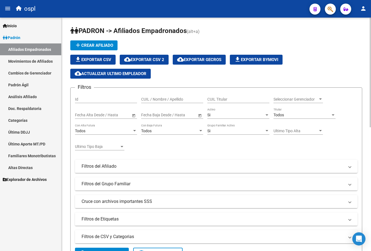
click at [168, 101] on input "CUIL / Nombre / Apellido" at bounding box center [172, 99] width 62 height 5
paste input "20247715003"
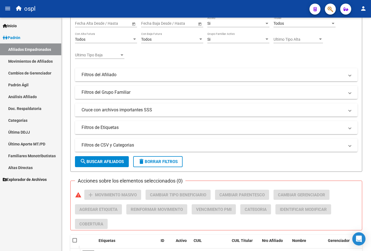
type input "20247715003"
click at [32, 89] on link "Padrón Ágil" at bounding box center [30, 85] width 61 height 12
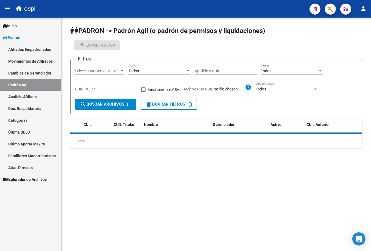
click at [35, 95] on link "Análisis Afiliado" at bounding box center [30, 97] width 61 height 12
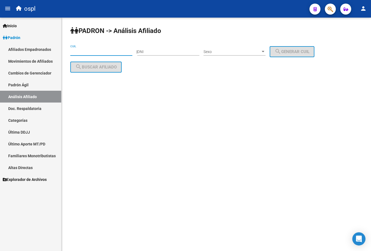
click at [82, 54] on input "CUIL" at bounding box center [101, 51] width 62 height 5
paste input "20-24771500-3"
type input "20-24771500-3"
click at [88, 67] on span "search Buscar afiliado" at bounding box center [95, 67] width 41 height 5
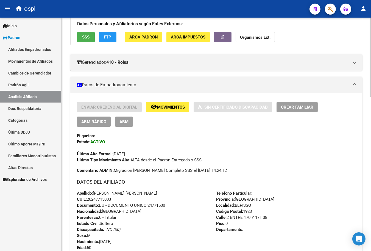
scroll to position [61, 0]
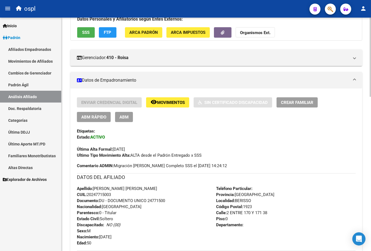
click at [125, 118] on span "ABM" at bounding box center [123, 116] width 9 height 5
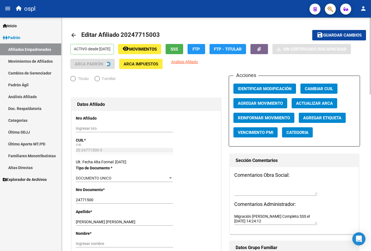
radio input "true"
type input "20-24771500-3"
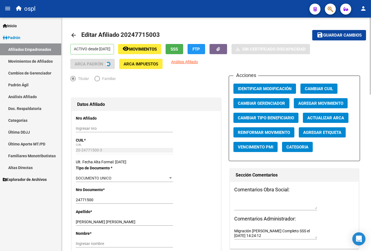
click at [317, 104] on span "Agregar Movimiento" at bounding box center [320, 103] width 45 height 5
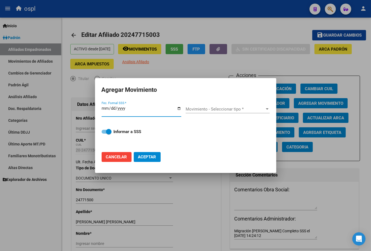
click at [150, 111] on input "Fec. Formal SSS *" at bounding box center [142, 110] width 80 height 9
click at [177, 107] on input "Fec. Formal SSS *" at bounding box center [142, 110] width 80 height 9
click at [181, 108] on input "Fec. Formal SSS *" at bounding box center [142, 110] width 80 height 9
type input "[DATE]"
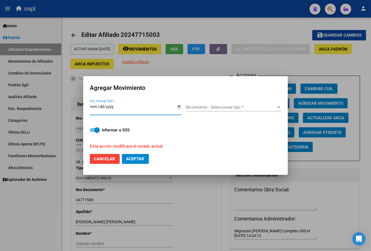
click at [189, 108] on span "Movimiento - Seleccionar tipo *" at bounding box center [231, 107] width 91 height 5
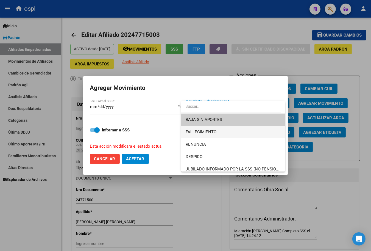
click at [199, 128] on span "FALLECIMIENTO" at bounding box center [233, 132] width 95 height 12
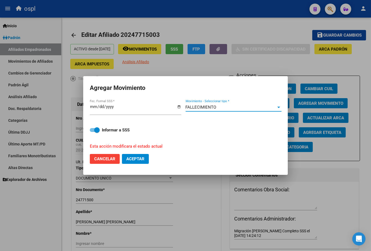
click at [135, 158] on span "Aceptar" at bounding box center [135, 158] width 18 height 5
checkbox input "false"
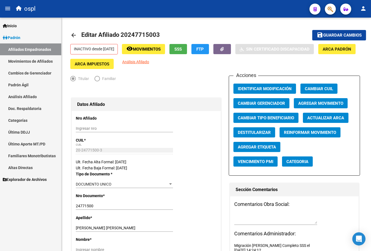
click at [178, 16] on mat-toolbar "menu ospl person" at bounding box center [185, 9] width 371 height 18
click at [26, 40] on link "Padrón" at bounding box center [30, 38] width 61 height 12
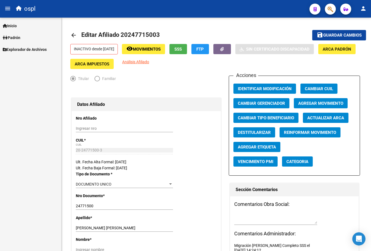
click at [24, 26] on link "Inicio" at bounding box center [30, 26] width 61 height 12
click at [27, 24] on link "Inicio" at bounding box center [30, 26] width 61 height 12
click at [23, 38] on link "Padrón" at bounding box center [30, 38] width 61 height 12
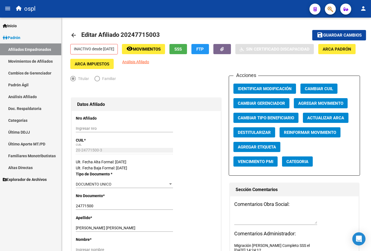
click at [32, 61] on link "Movimientos de Afiliados" at bounding box center [30, 61] width 61 height 12
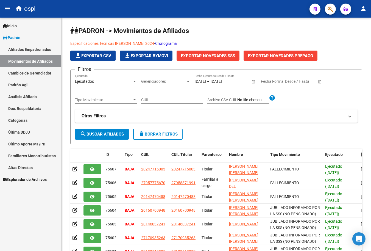
click at [30, 96] on link "Análisis Afiliado" at bounding box center [30, 97] width 61 height 12
